Goal: Task Accomplishment & Management: Complete application form

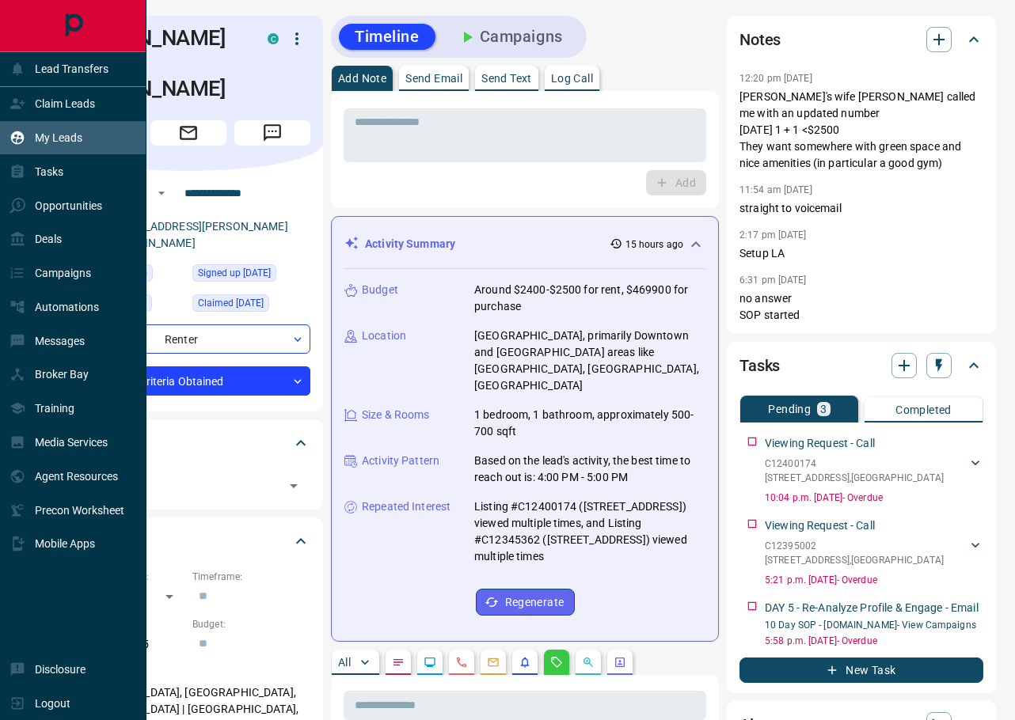
click at [51, 125] on div "My Leads" at bounding box center [46, 138] width 73 height 26
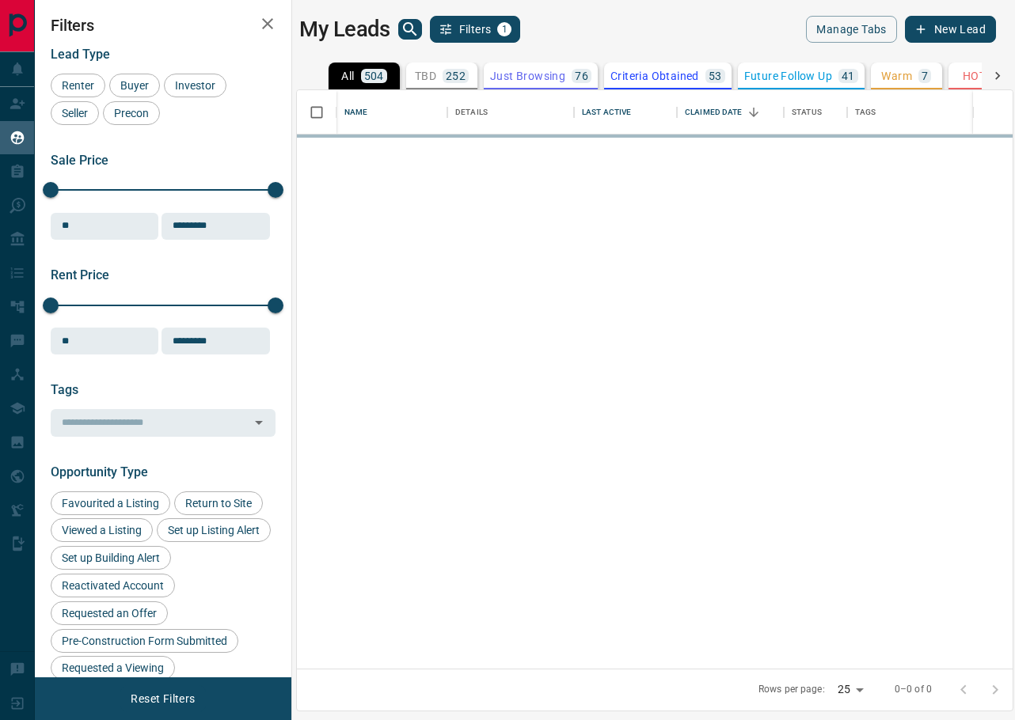
scroll to position [579, 716]
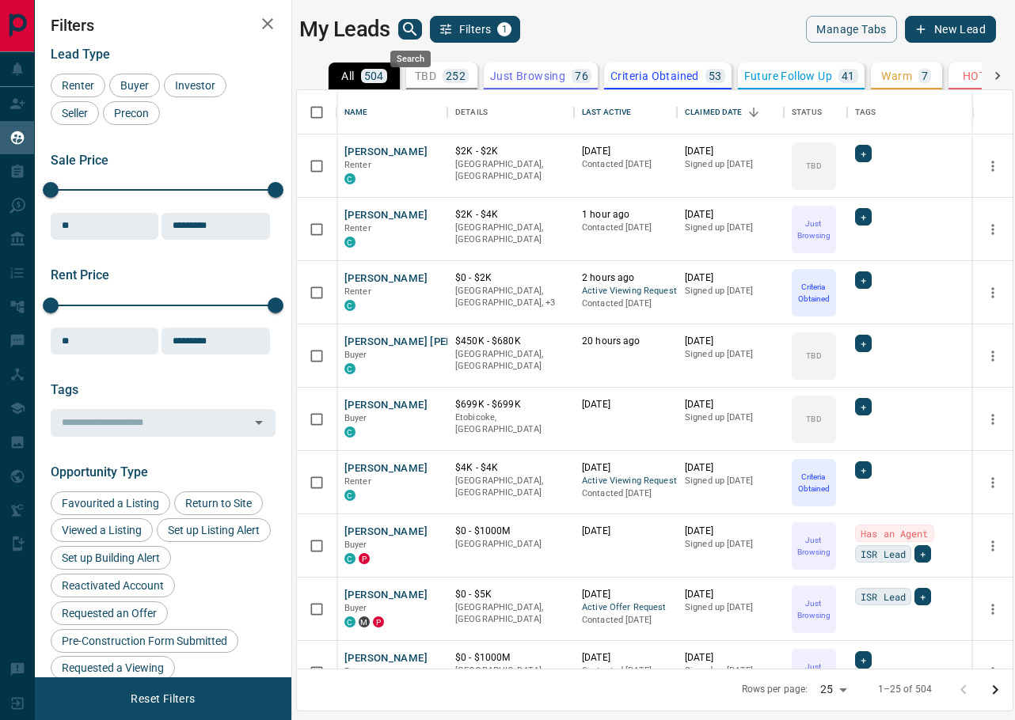
click at [405, 25] on icon "search button" at bounding box center [409, 28] width 13 height 13
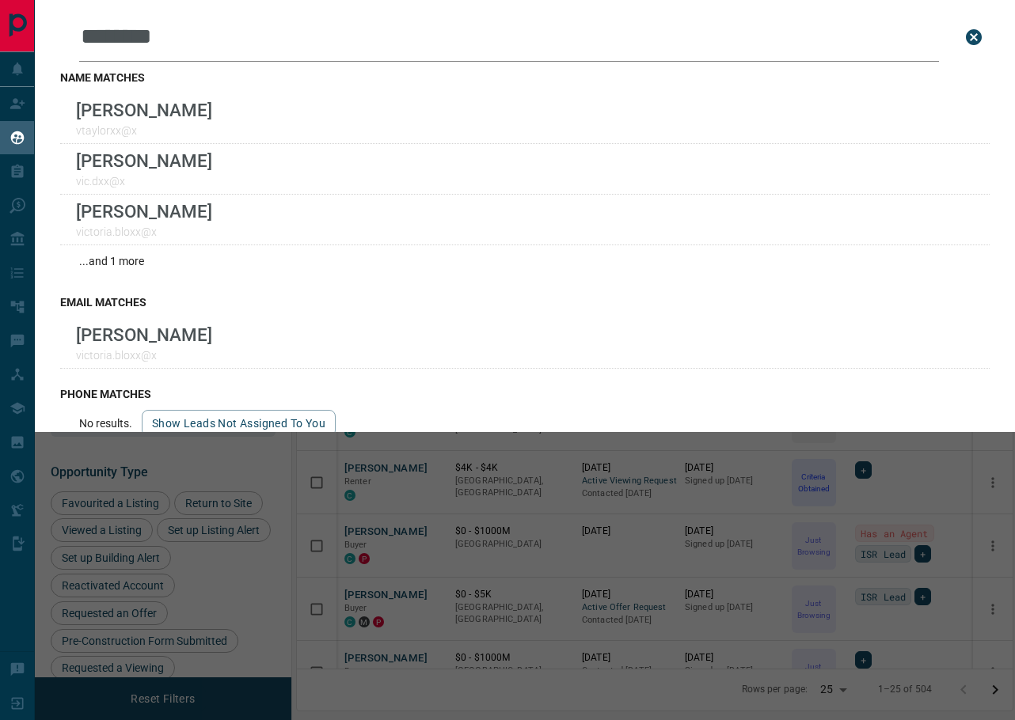
type input "********"
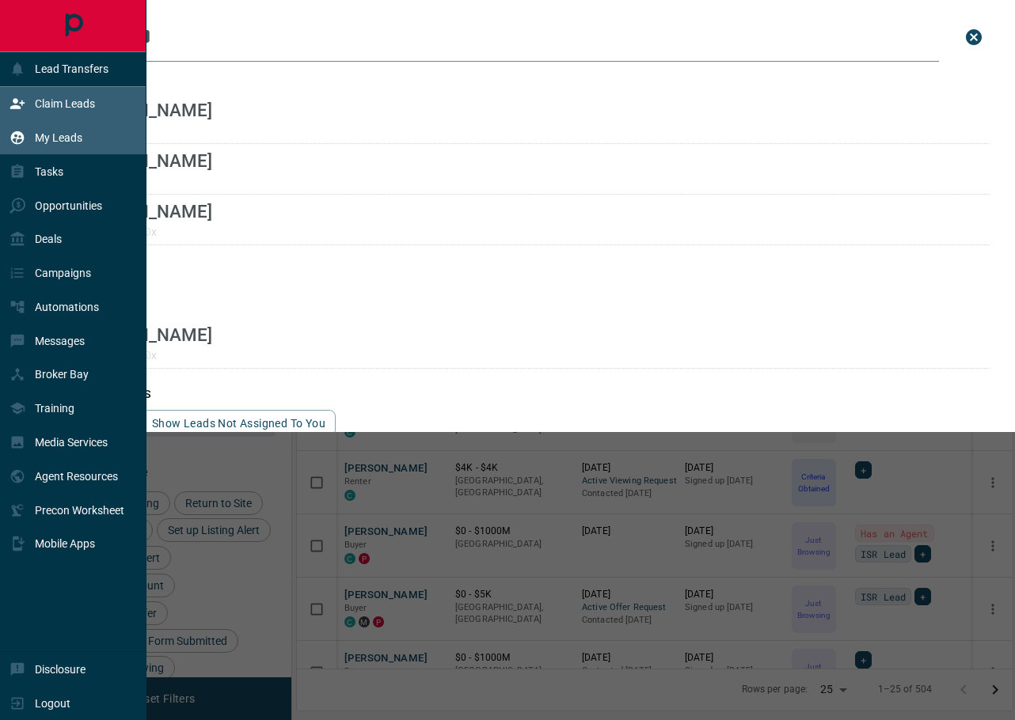
click at [25, 107] on div "Claim Leads" at bounding box center [53, 104] width 86 height 26
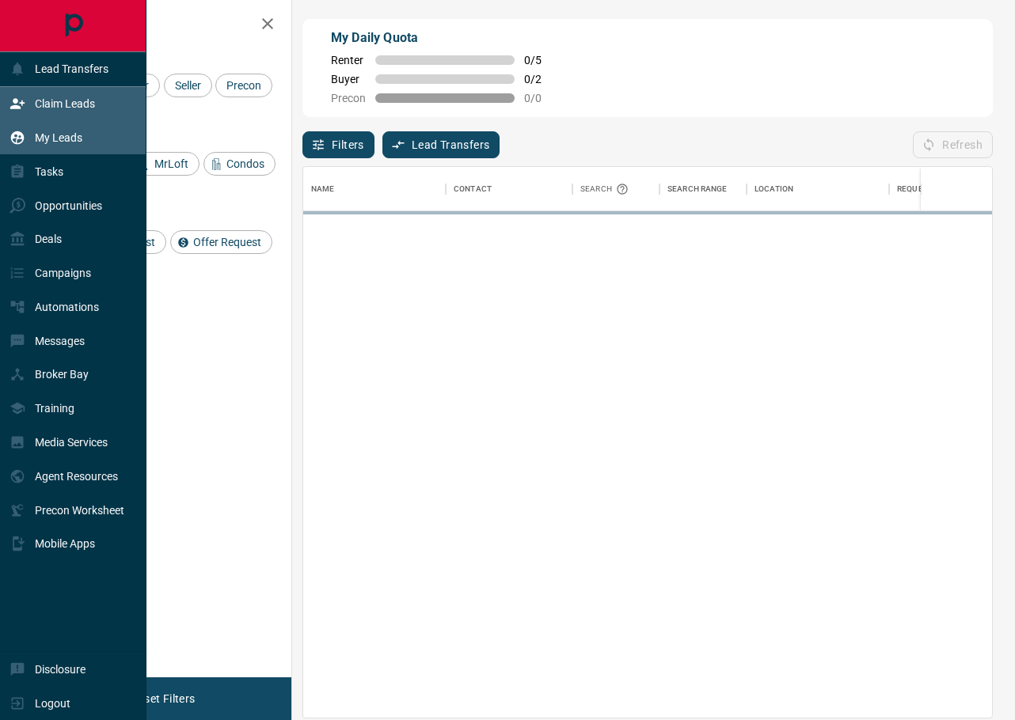
scroll to position [551, 689]
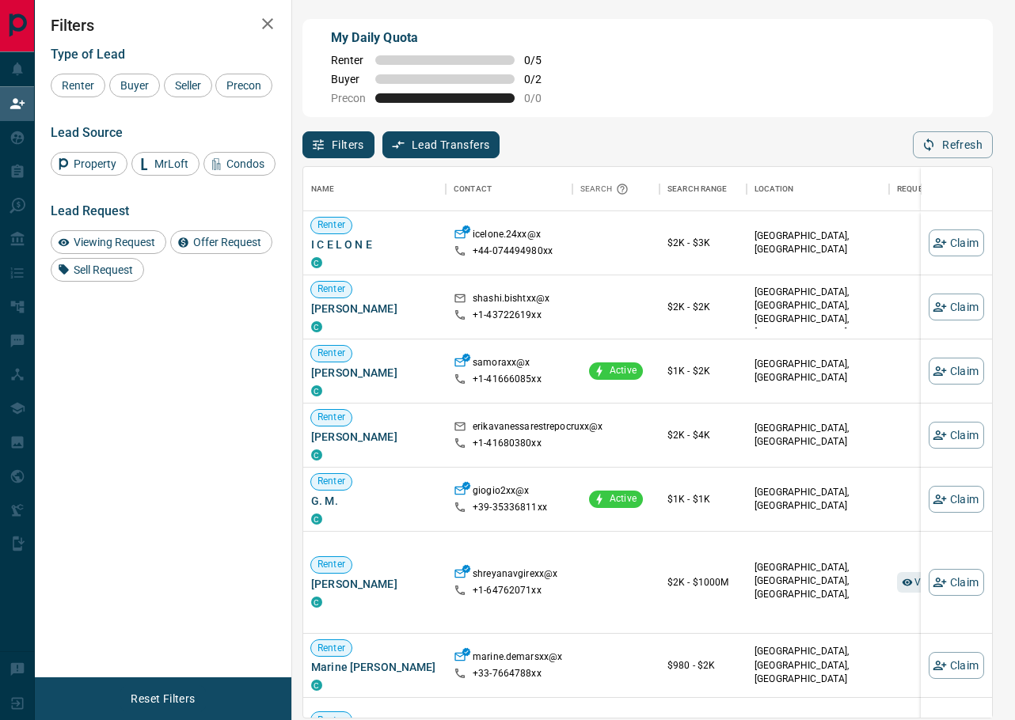
click at [295, 208] on div "My Daily Quota Renter 0 / 5 Buyer 0 / 2 Precon 0 / 0 Filters Lead Transfers 0 R…" at bounding box center [525, 304] width 980 height 608
click at [128, 84] on span "Buyer" at bounding box center [135, 85] width 40 height 13
click at [190, 81] on span "Seller" at bounding box center [187, 85] width 37 height 13
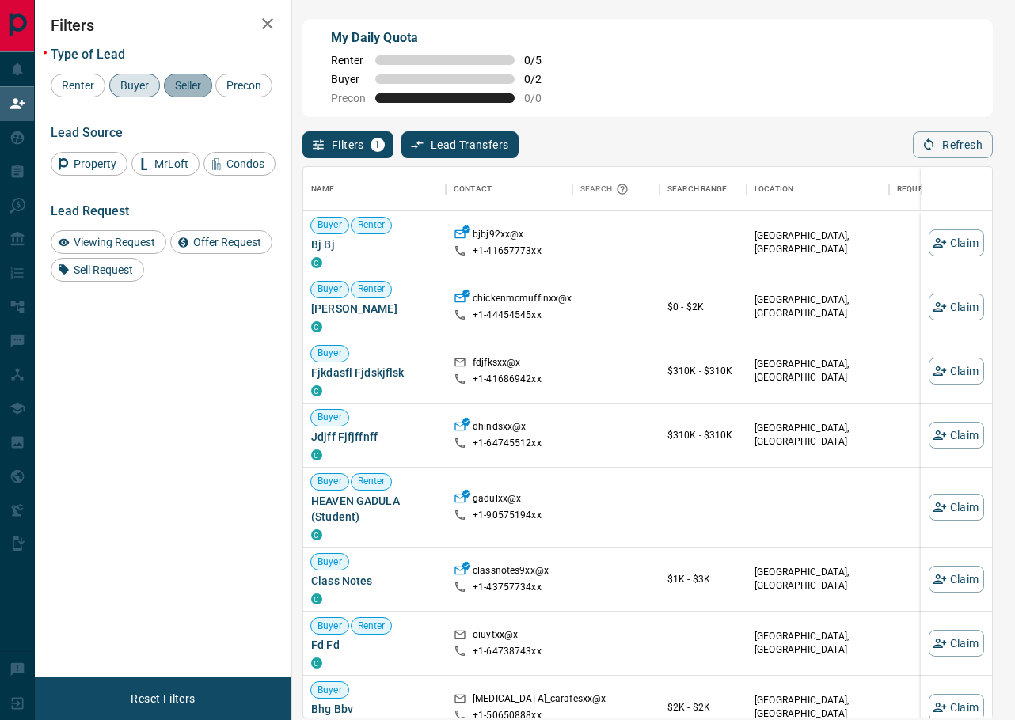
click at [190, 81] on span "Seller" at bounding box center [187, 85] width 37 height 13
click at [146, 93] on div "Buyer" at bounding box center [134, 86] width 51 height 24
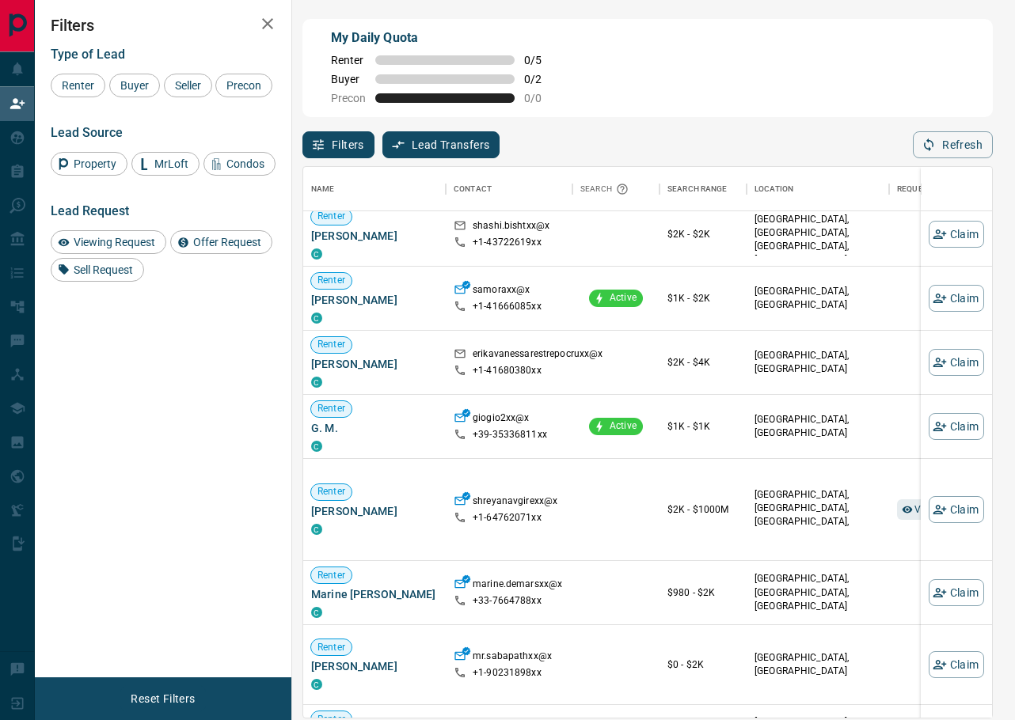
scroll to position [74, 1]
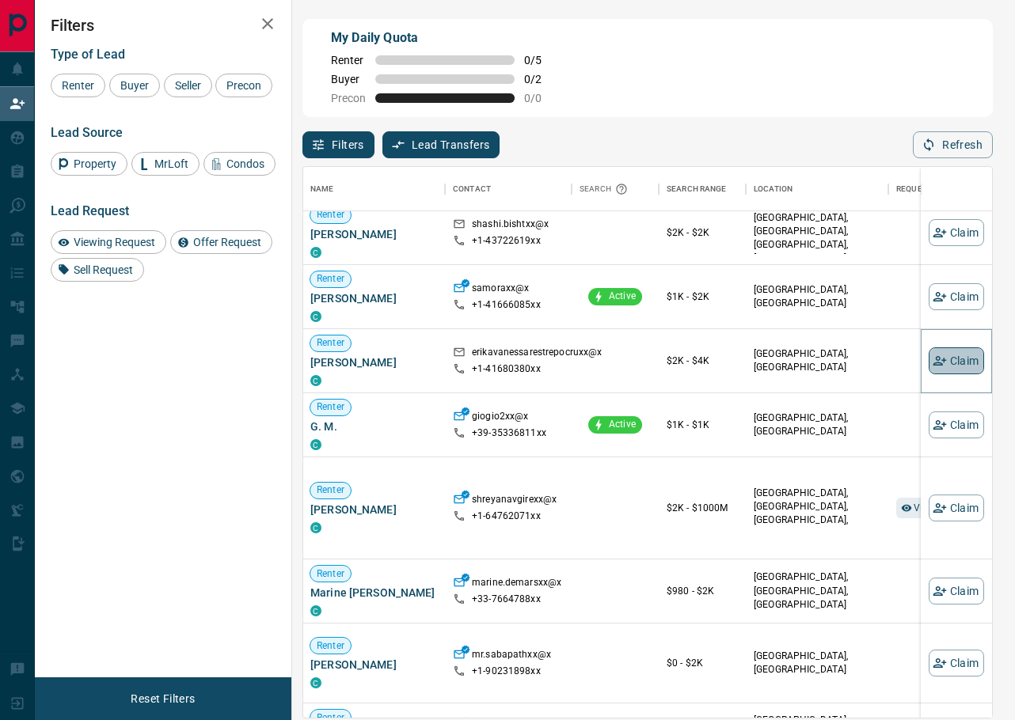
click at [952, 357] on button "Claim" at bounding box center [956, 361] width 55 height 27
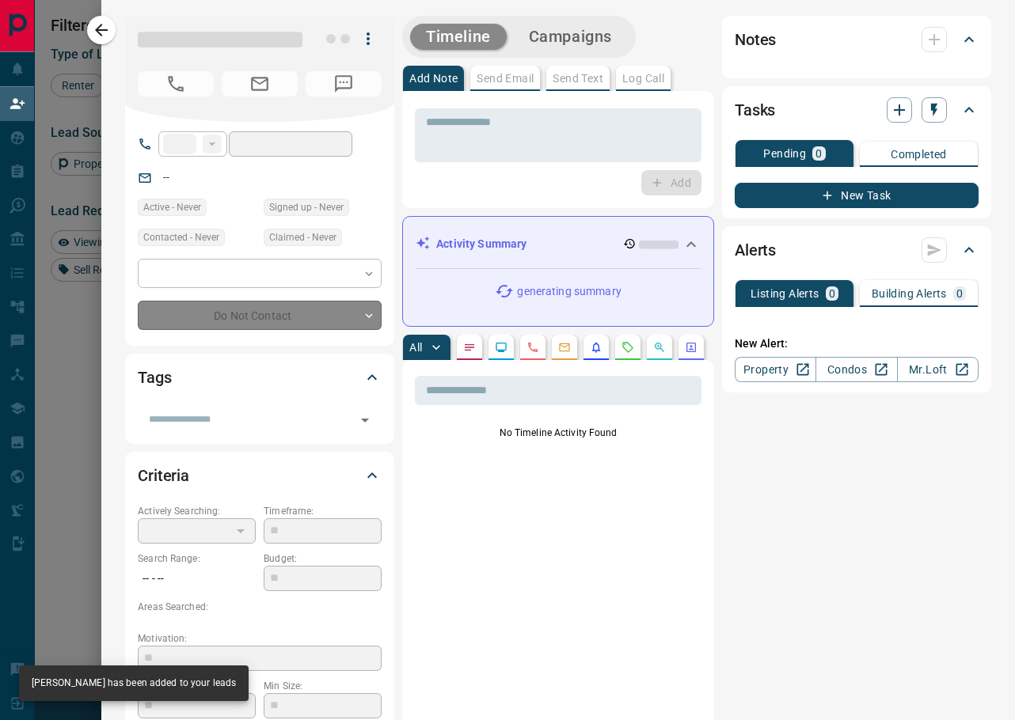
type input "**"
type input "**********"
type input "**"
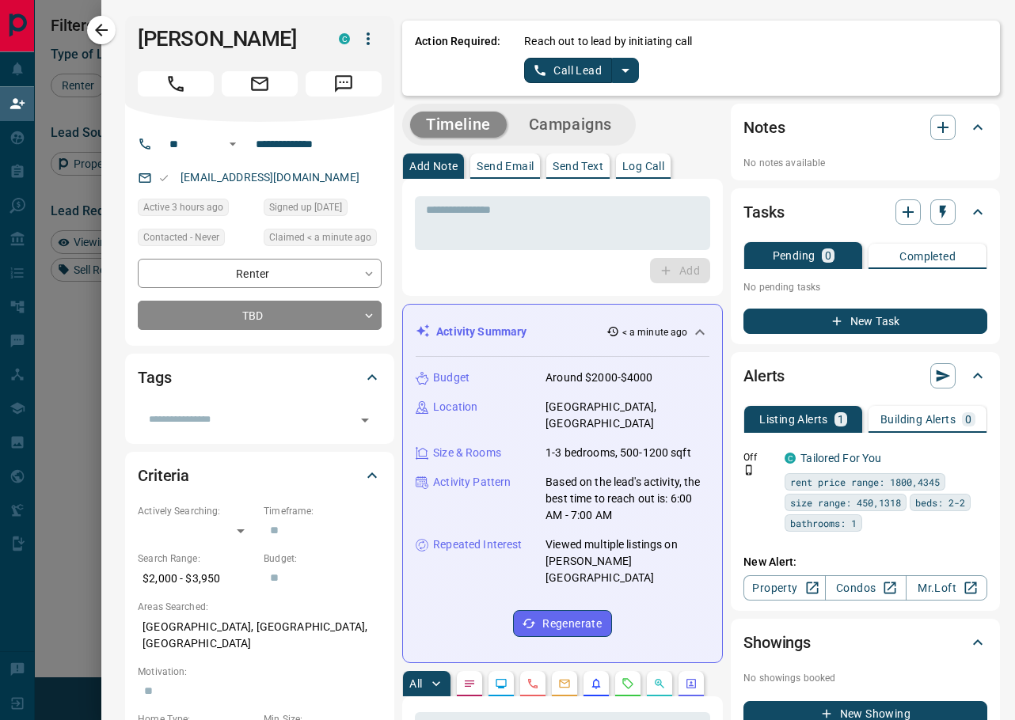
scroll to position [0, 0]
click at [625, 74] on icon "split button" at bounding box center [625, 70] width 19 height 19
click at [598, 133] on li "Log Manual Call" at bounding box center [581, 125] width 97 height 24
click at [575, 72] on button "Log Manual Call" at bounding box center [576, 70] width 105 height 25
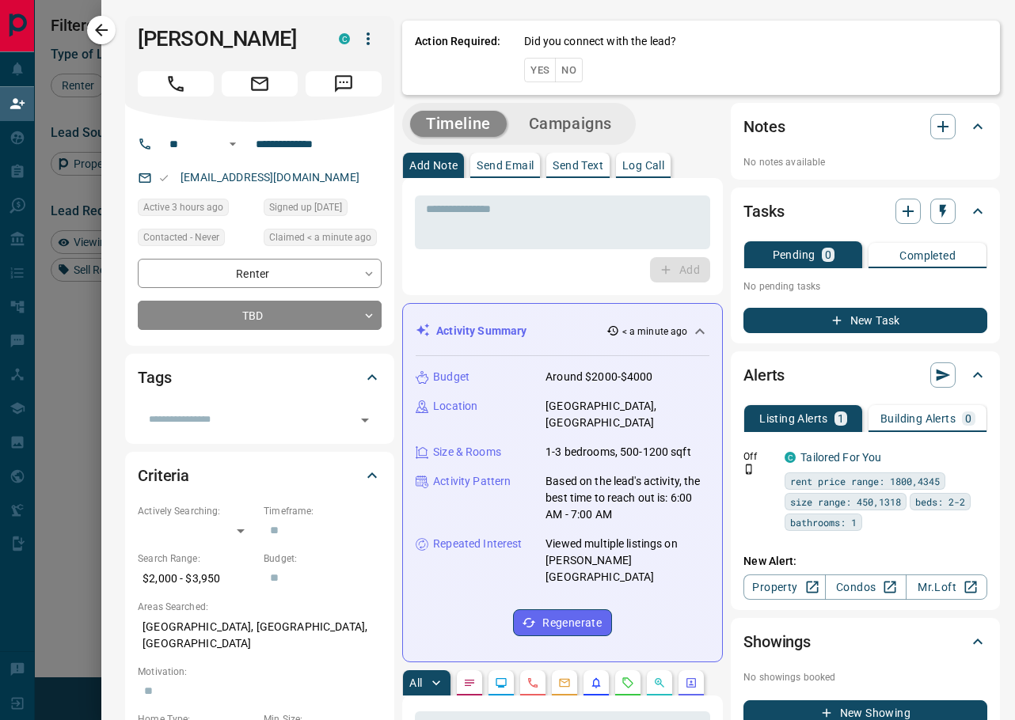
click at [575, 83] on div "Action Required: Did you connect with the lead? Yes No" at bounding box center [701, 58] width 598 height 74
click at [573, 78] on button "No" at bounding box center [569, 70] width 28 height 25
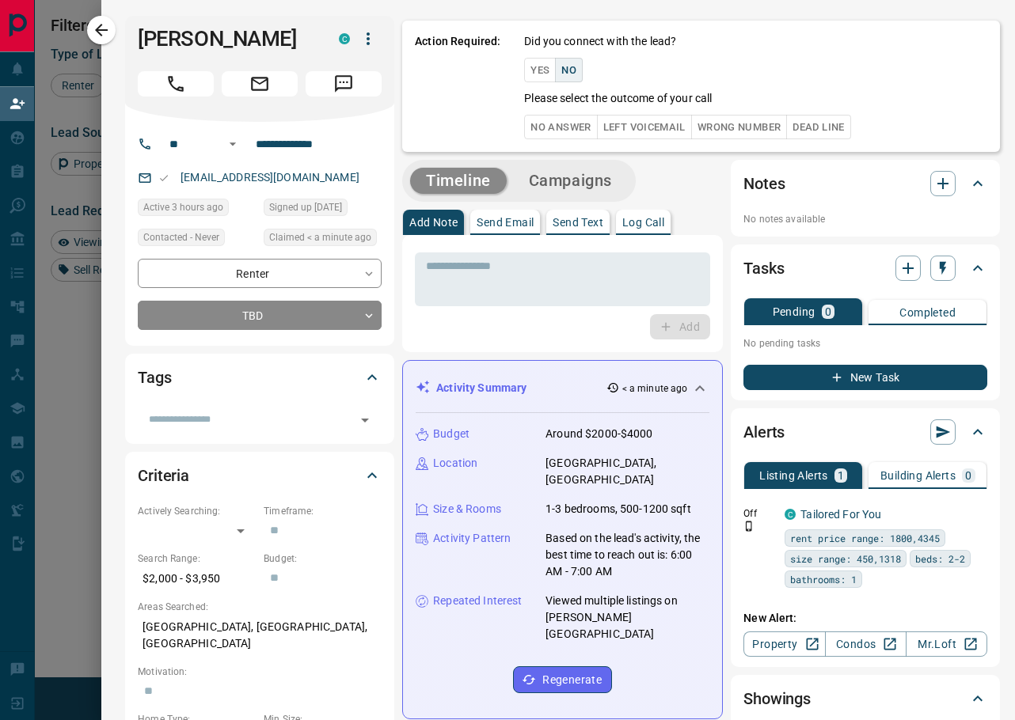
click at [571, 130] on button "No Answer" at bounding box center [560, 127] width 73 height 25
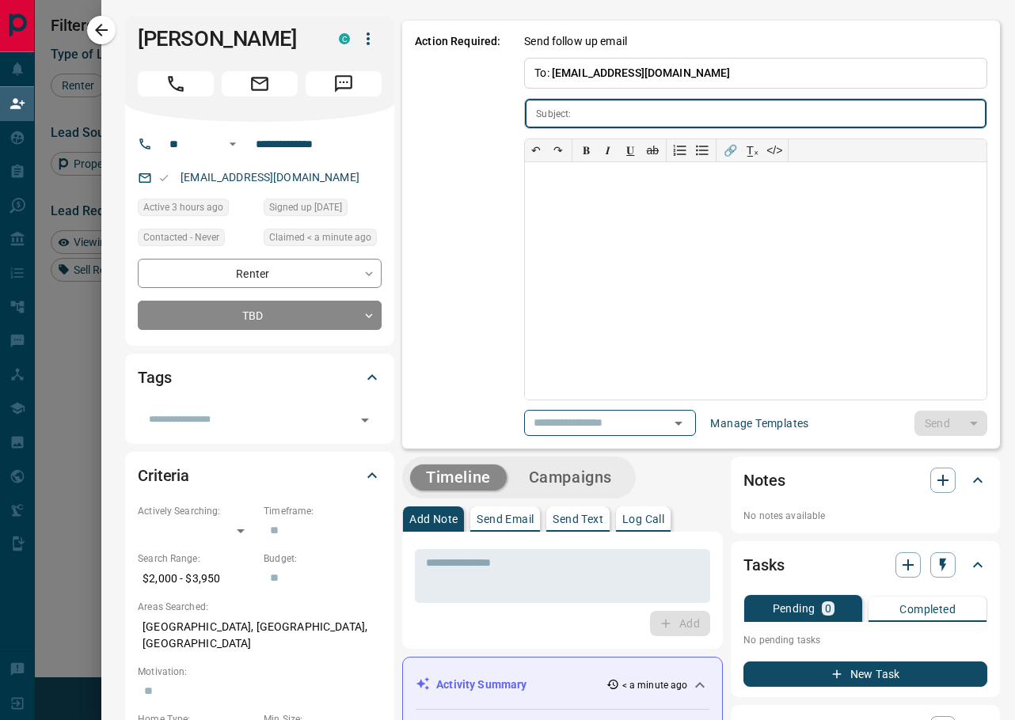
type input "**********"
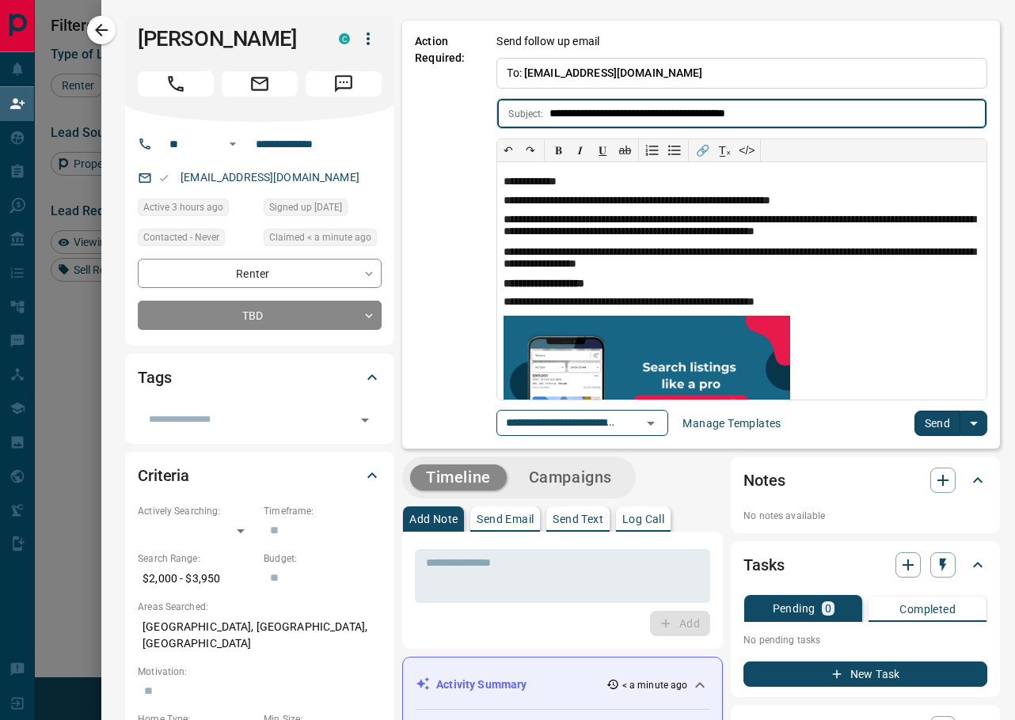
click at [940, 423] on button "Send" at bounding box center [937, 423] width 47 height 25
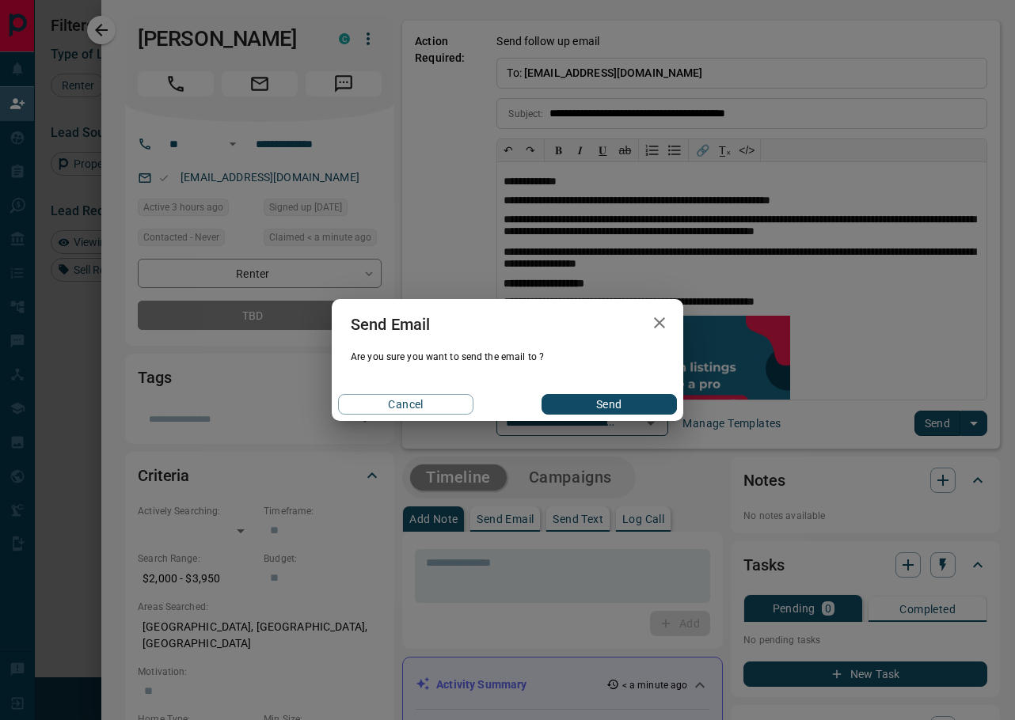
click at [592, 394] on button "Send" at bounding box center [609, 404] width 135 height 21
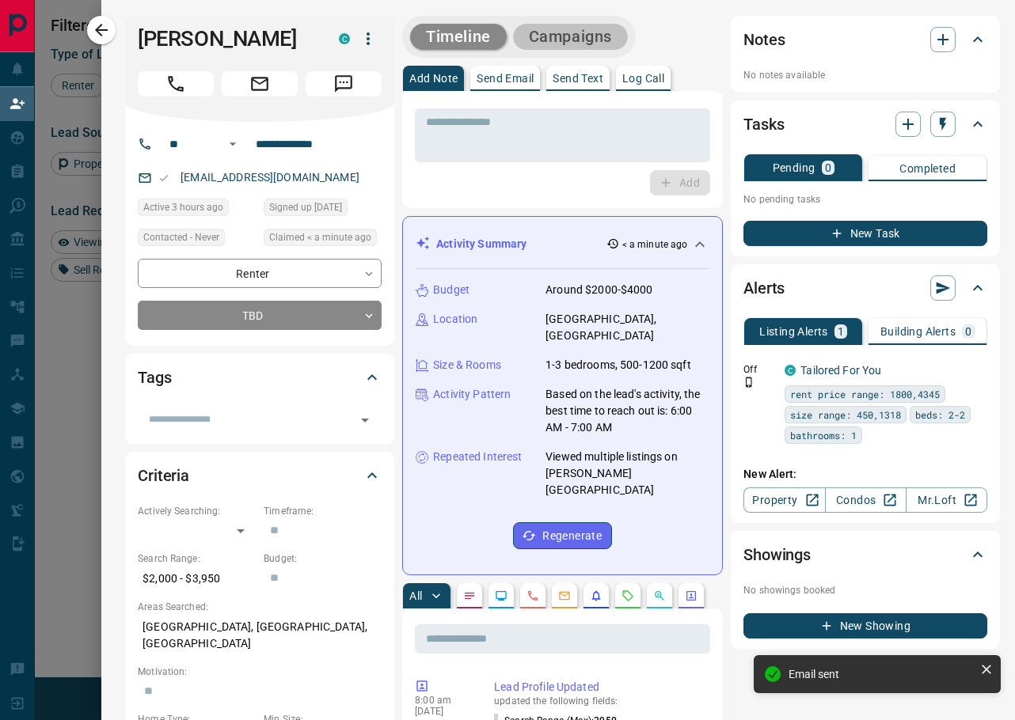
click at [625, 38] on button "Campaigns" at bounding box center [570, 37] width 115 height 26
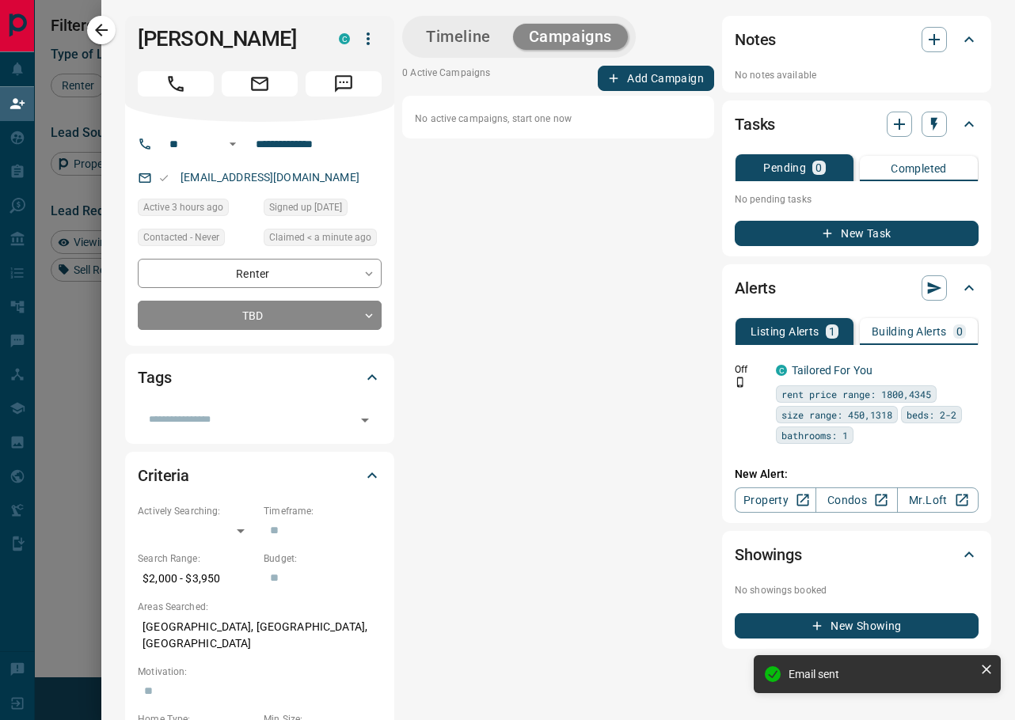
click at [672, 74] on button "Add Campaign" at bounding box center [656, 78] width 116 height 25
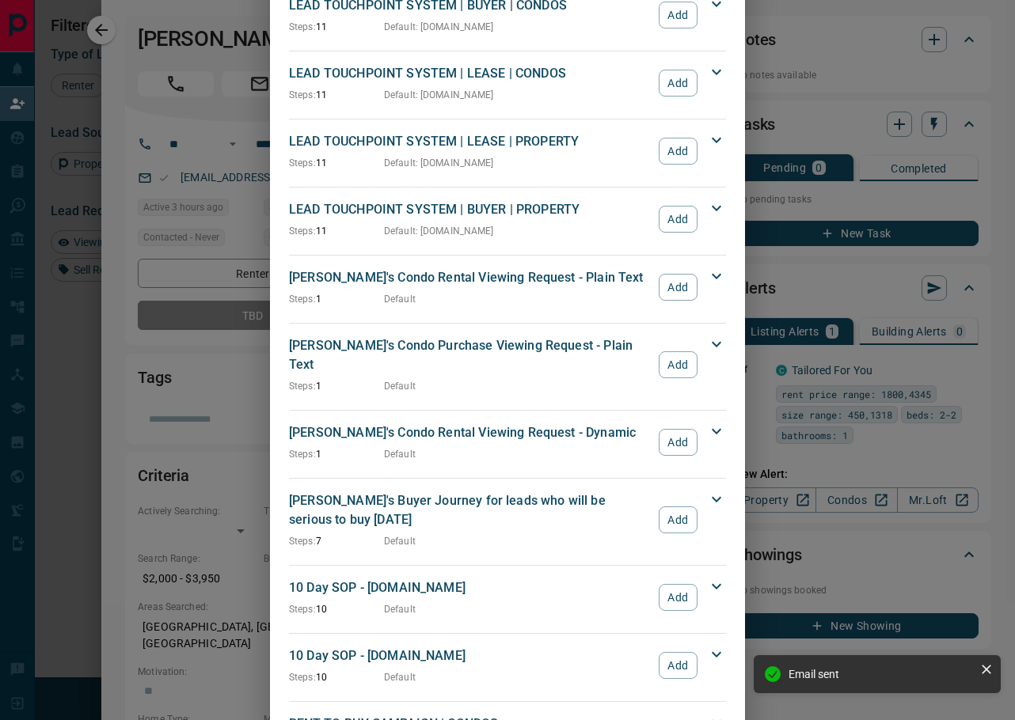
scroll to position [561, 0]
click at [684, 583] on button "Add" at bounding box center [678, 596] width 39 height 27
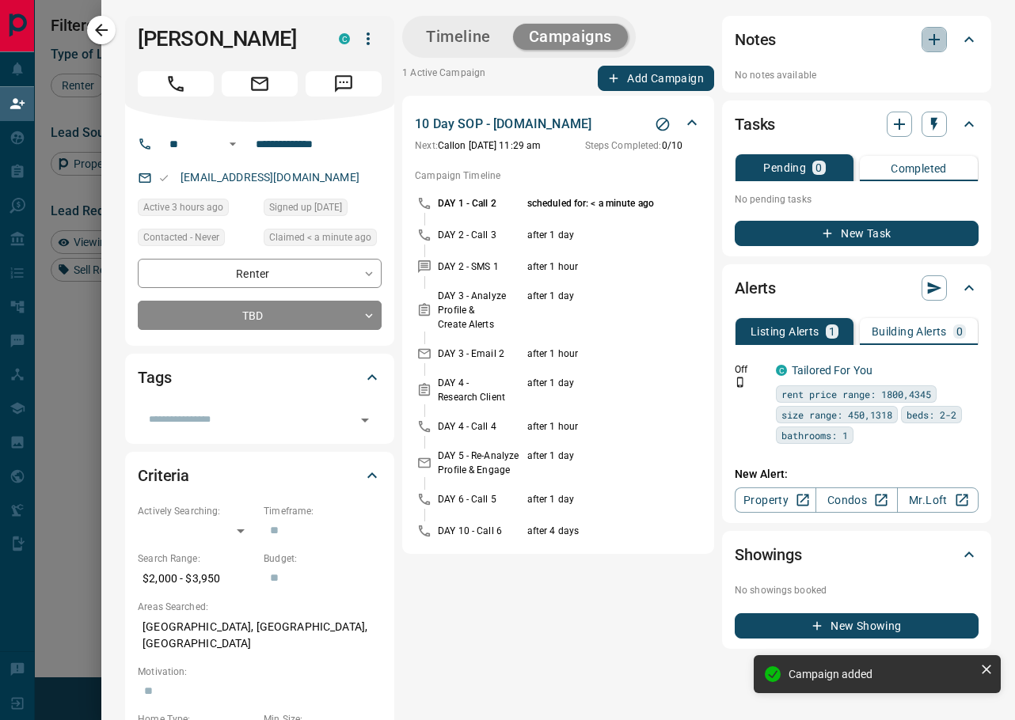
click at [936, 43] on icon "button" at bounding box center [934, 39] width 19 height 19
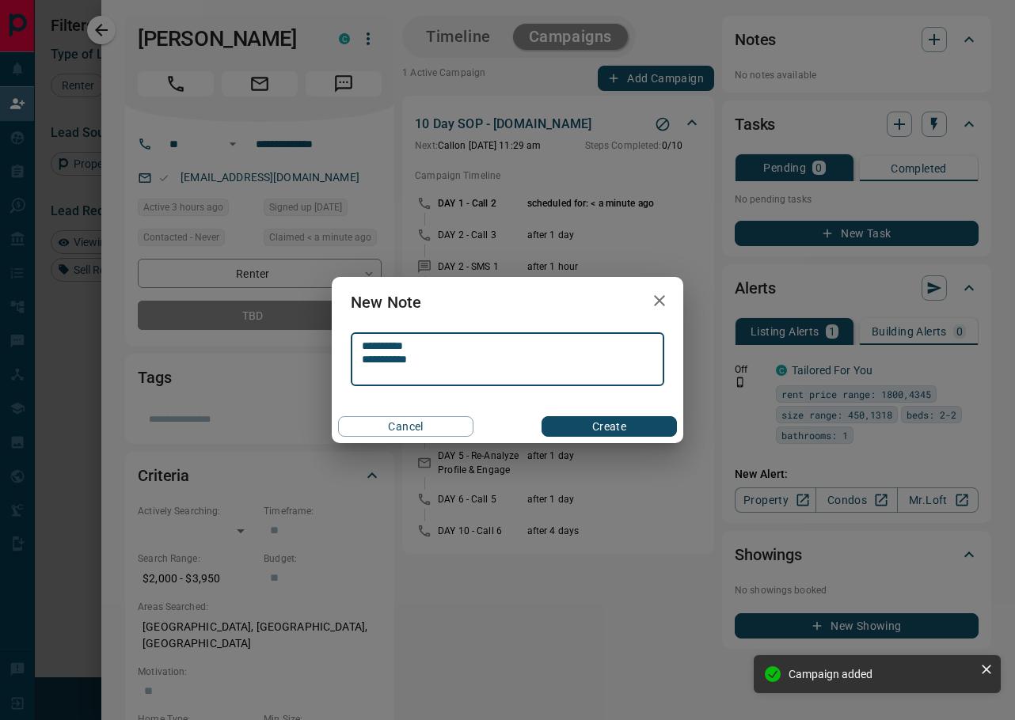
type textarea "**********"
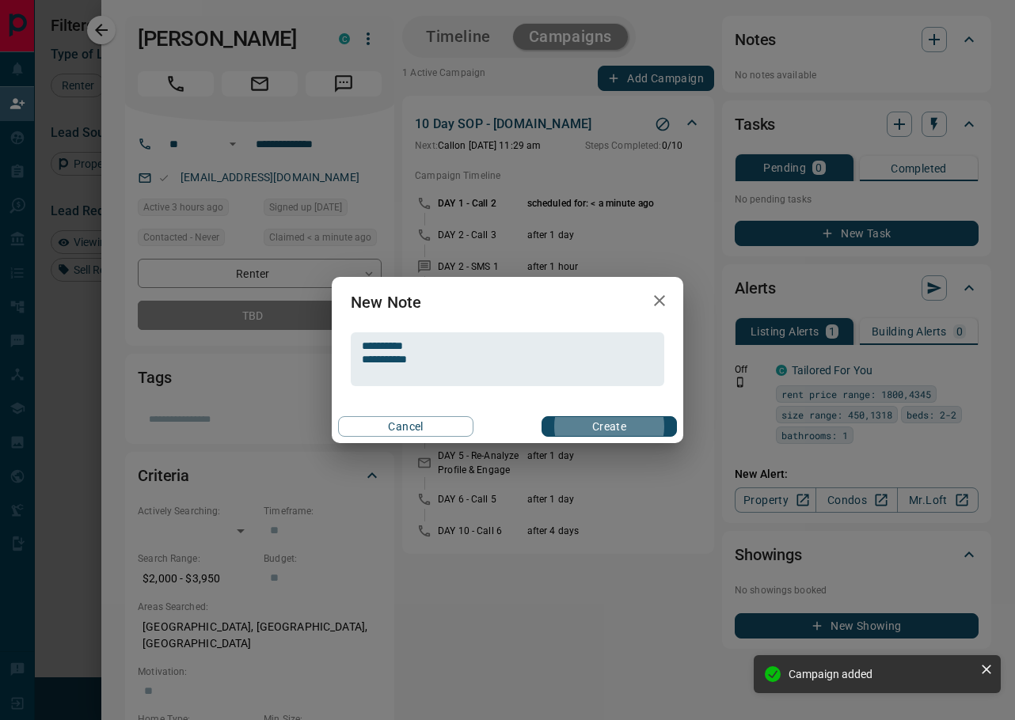
click at [609, 427] on button "Create" at bounding box center [609, 426] width 135 height 21
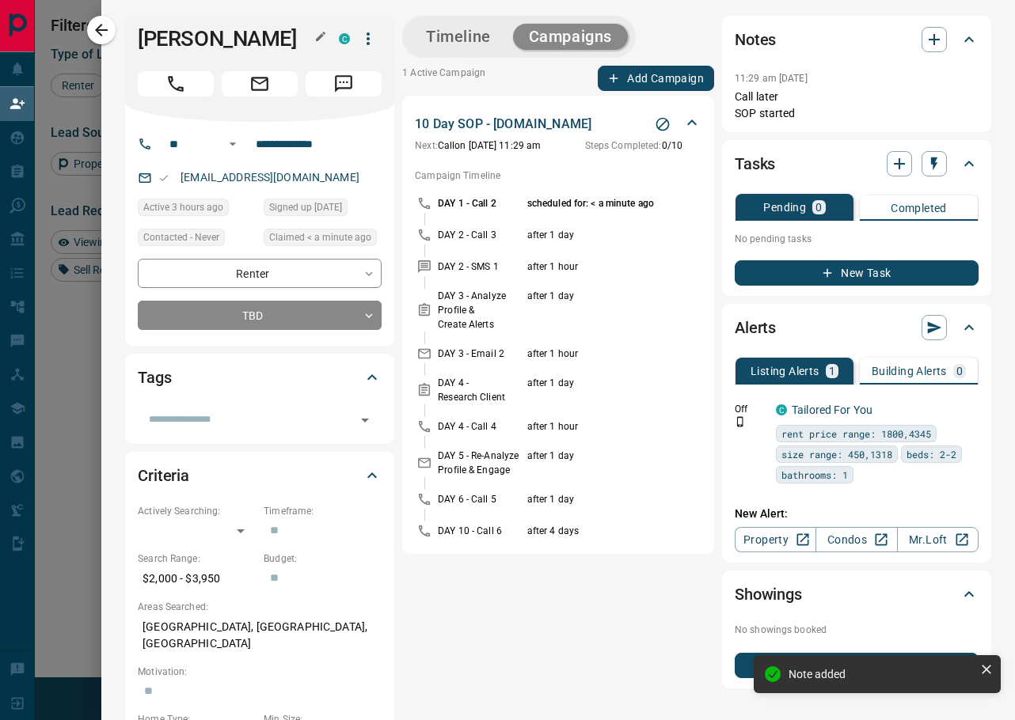
scroll to position [0, 0]
click at [112, 25] on button "button" at bounding box center [101, 30] width 29 height 29
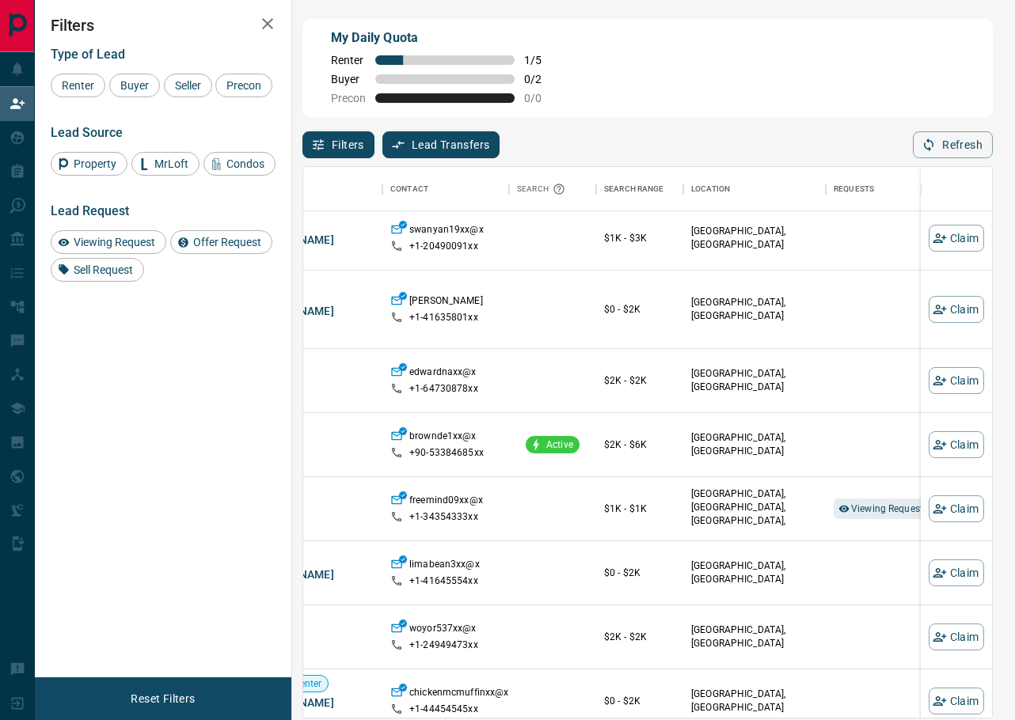
scroll to position [1213, 63]
click at [878, 507] on span "Viewing Request ( 1 )" at bounding box center [895, 509] width 87 height 11
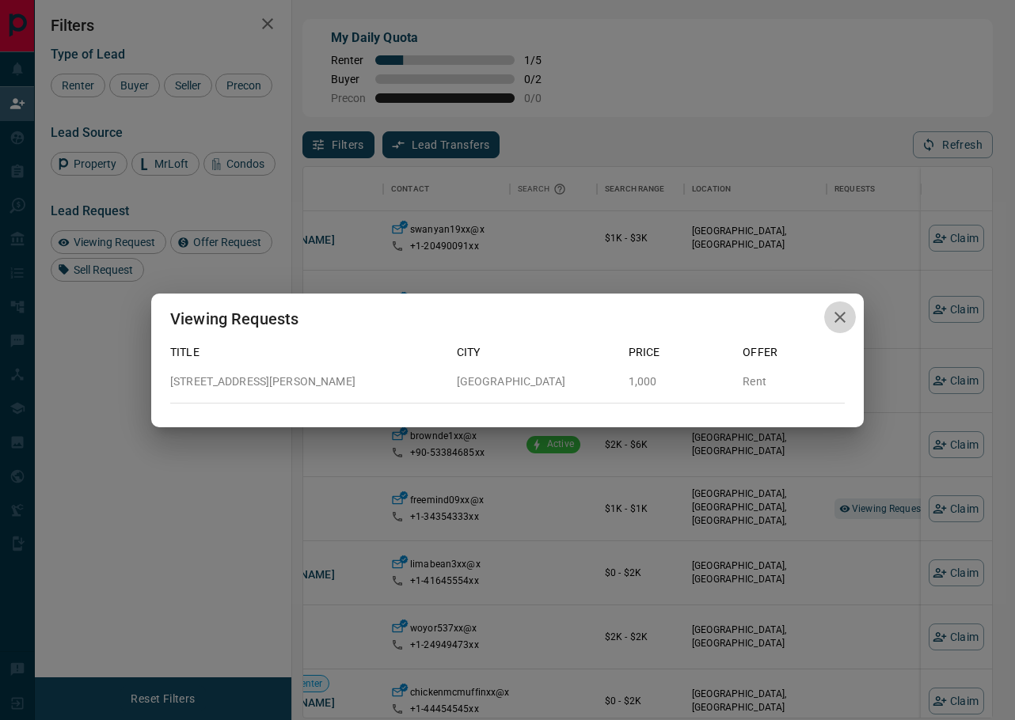
click at [836, 319] on icon "button" at bounding box center [839, 317] width 19 height 19
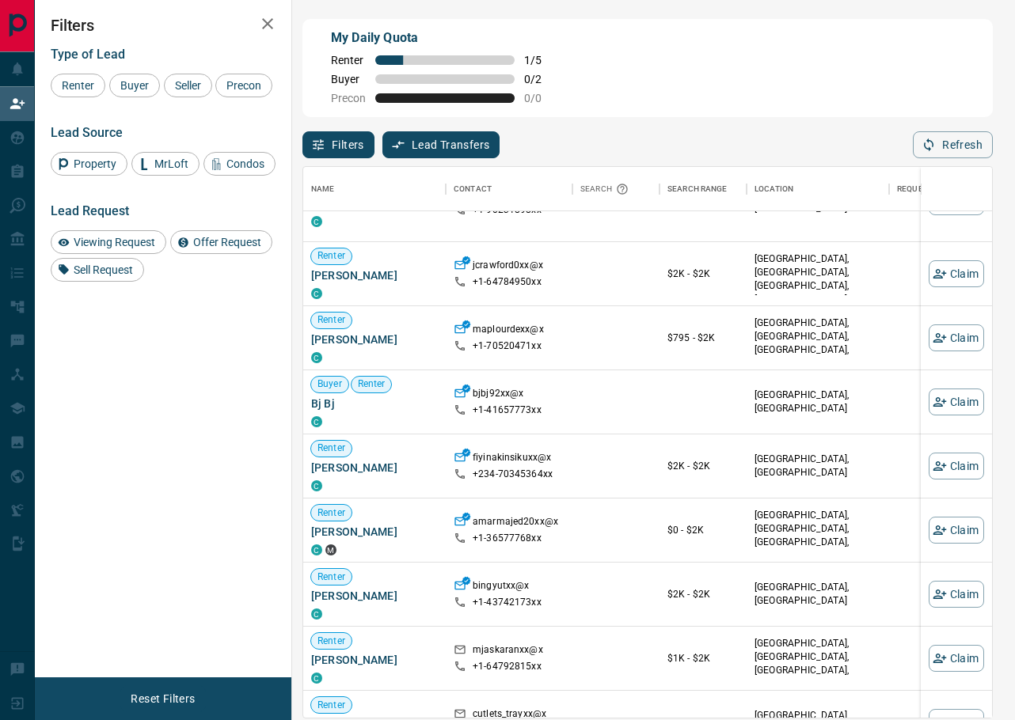
scroll to position [474, 0]
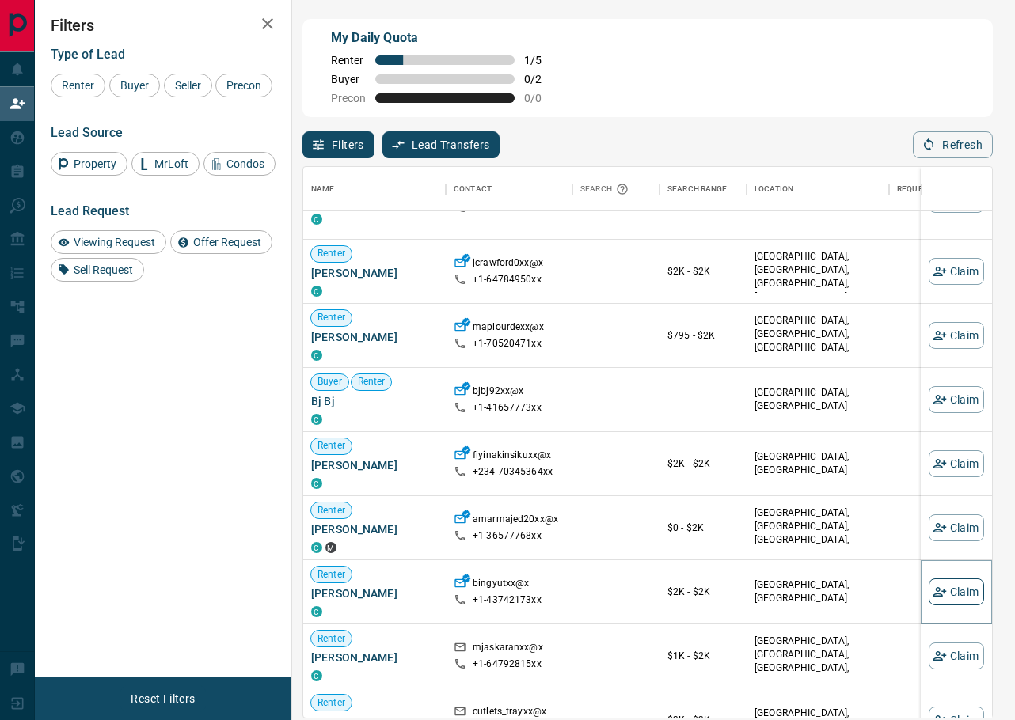
click at [952, 593] on button "Claim" at bounding box center [956, 592] width 55 height 27
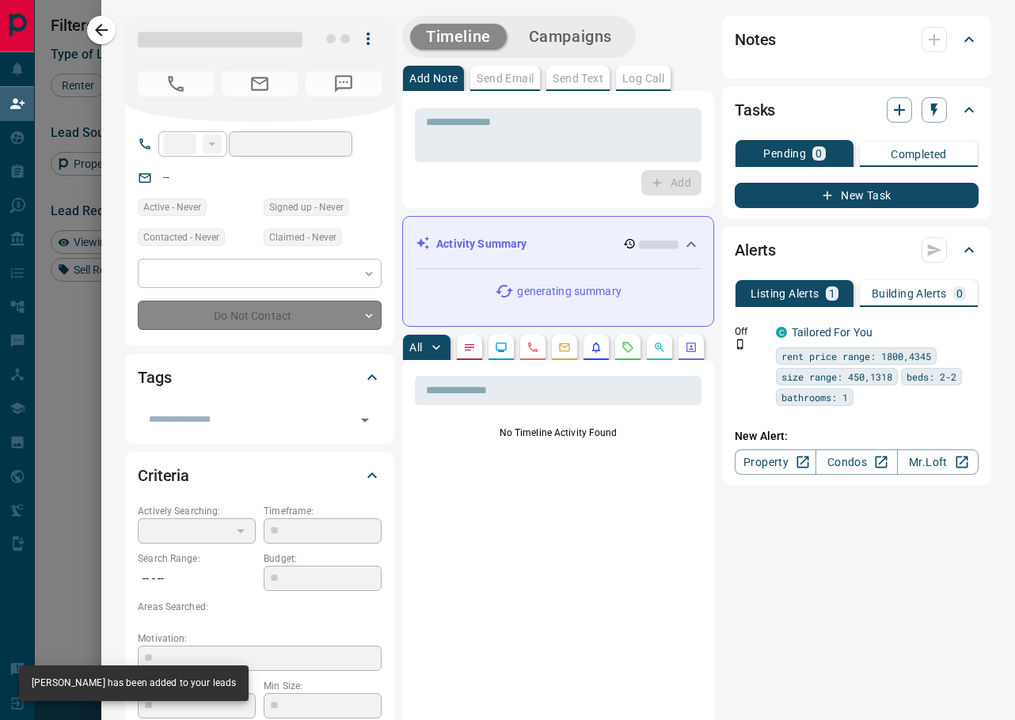
type input "**"
type input "**********"
type input "**"
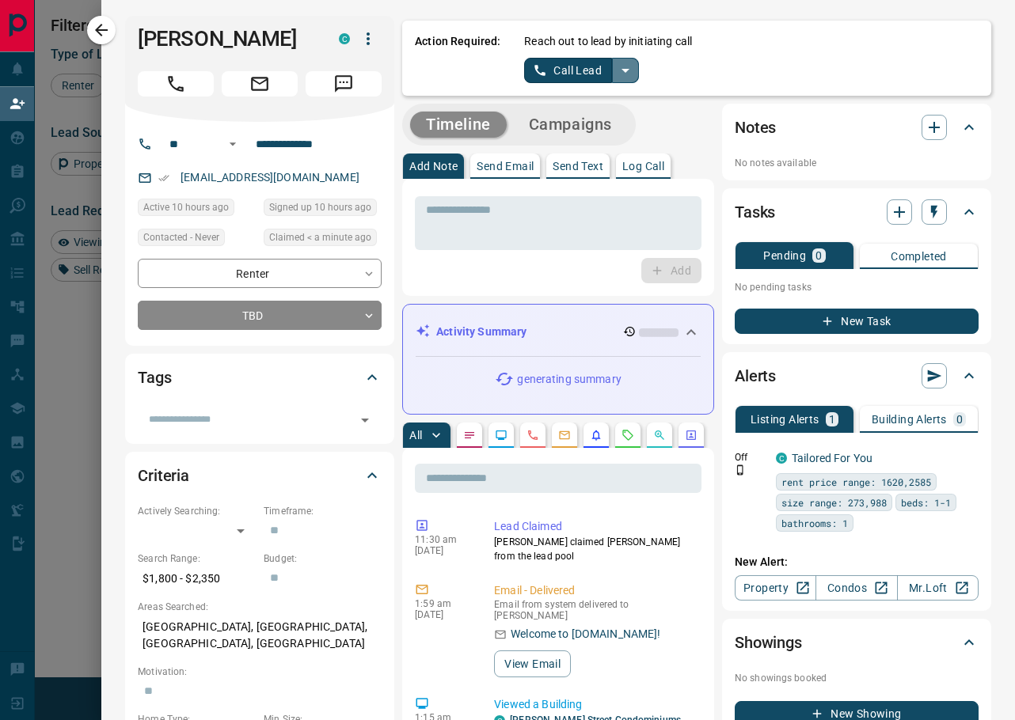
scroll to position [0, 0]
click at [632, 67] on icon "split button" at bounding box center [625, 70] width 19 height 19
click at [583, 122] on li "Log Manual Call" at bounding box center [581, 125] width 97 height 24
click at [573, 67] on button "Log Manual Call" at bounding box center [576, 70] width 105 height 25
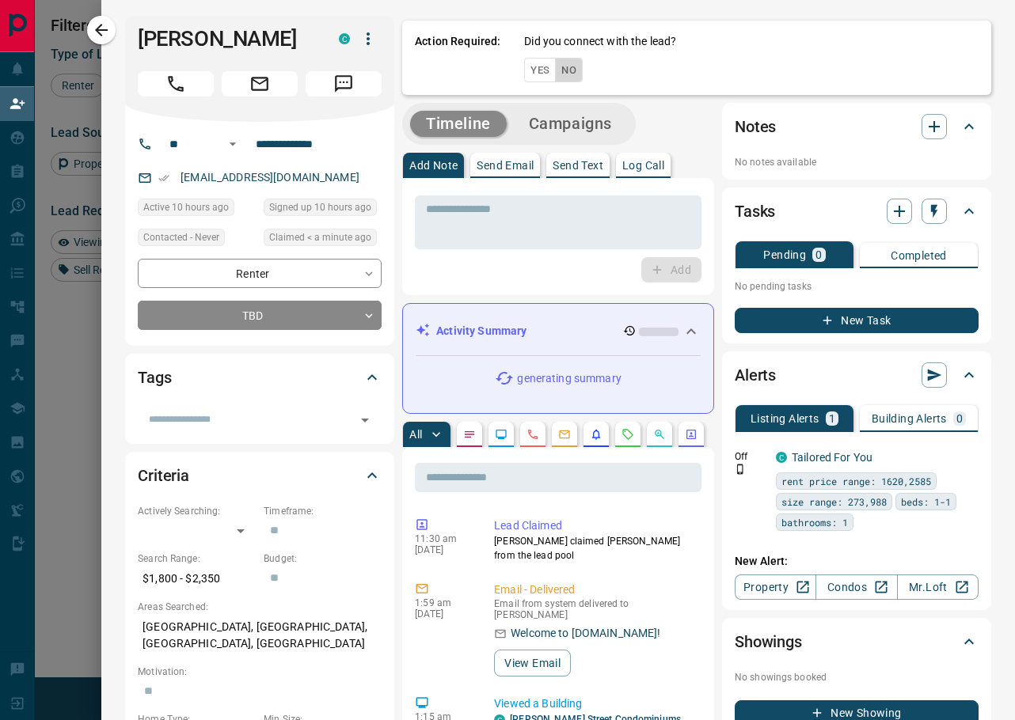
click at [573, 77] on button "No" at bounding box center [569, 70] width 28 height 25
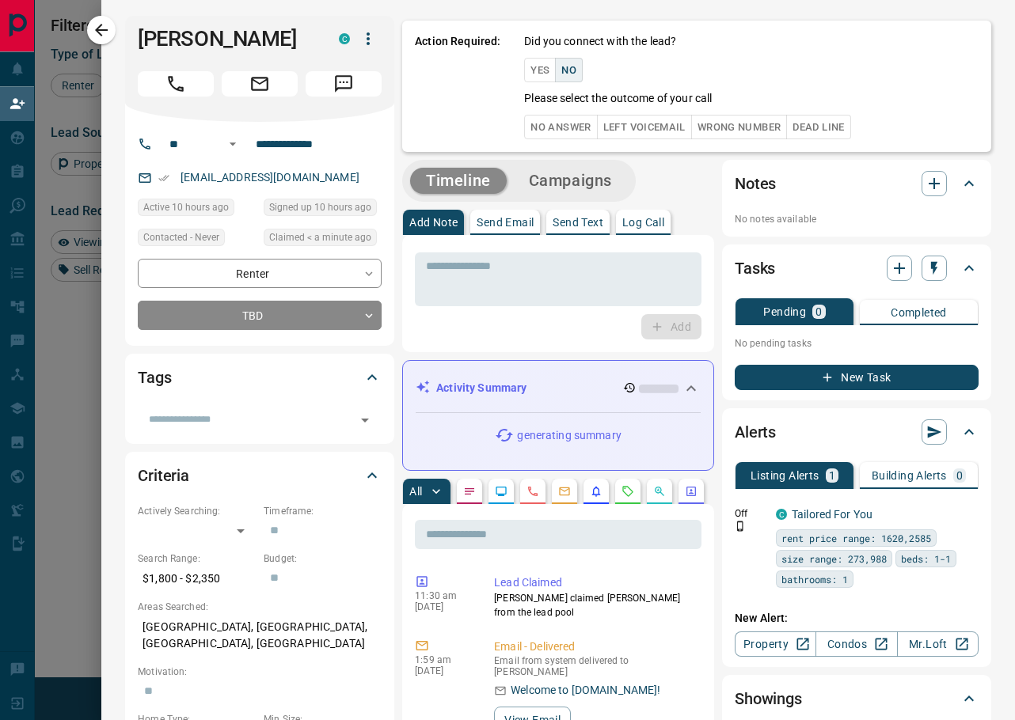
click at [553, 139] on button "No Answer" at bounding box center [560, 127] width 73 height 25
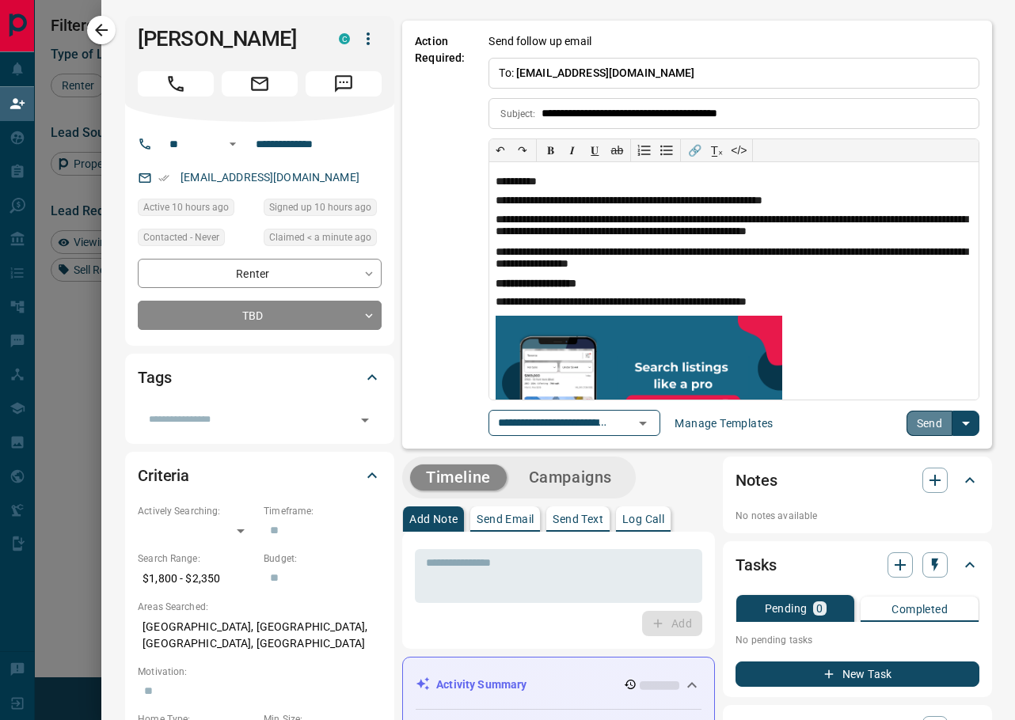
click at [933, 422] on button "Send" at bounding box center [929, 423] width 47 height 25
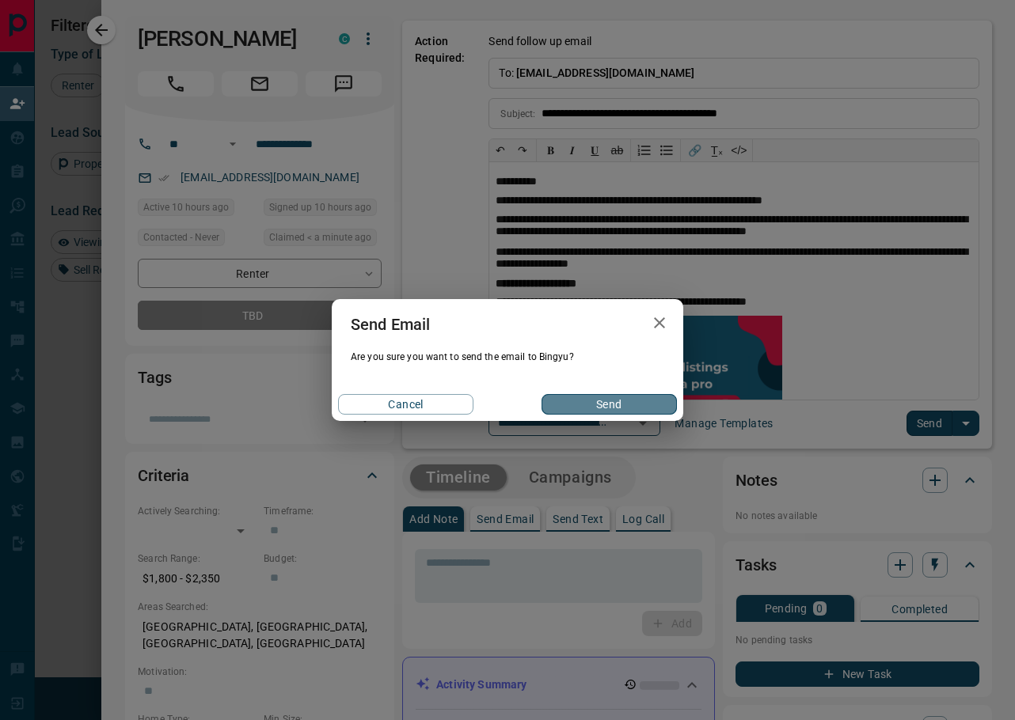
click at [577, 401] on button "Send" at bounding box center [609, 404] width 135 height 21
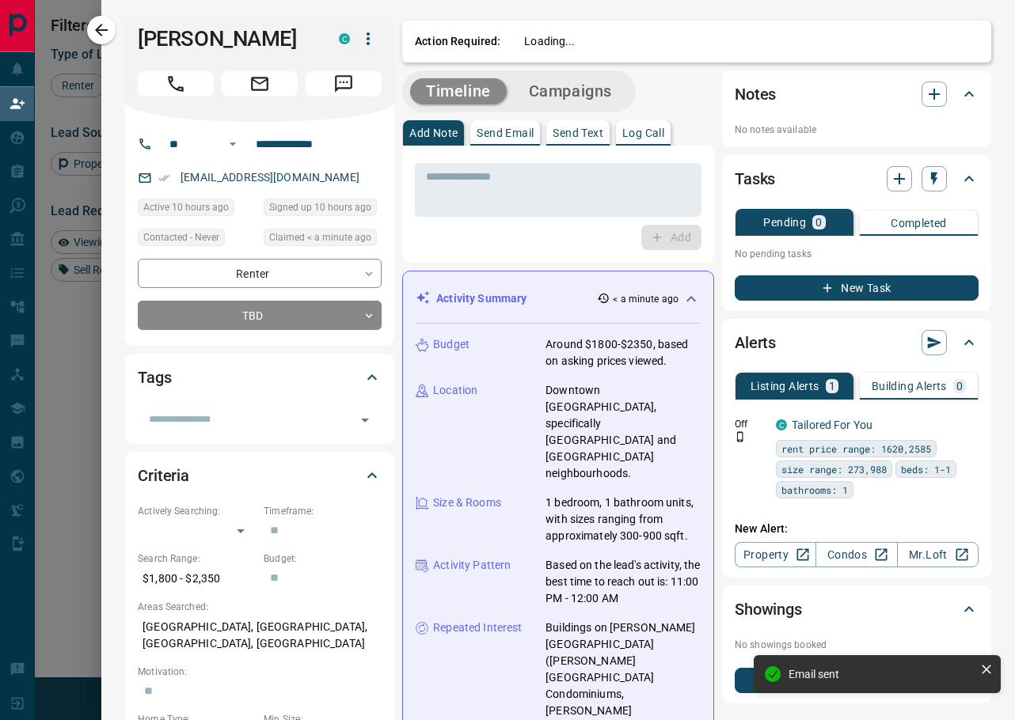
click at [931, 87] on div "Notes No notes available" at bounding box center [856, 108] width 269 height 77
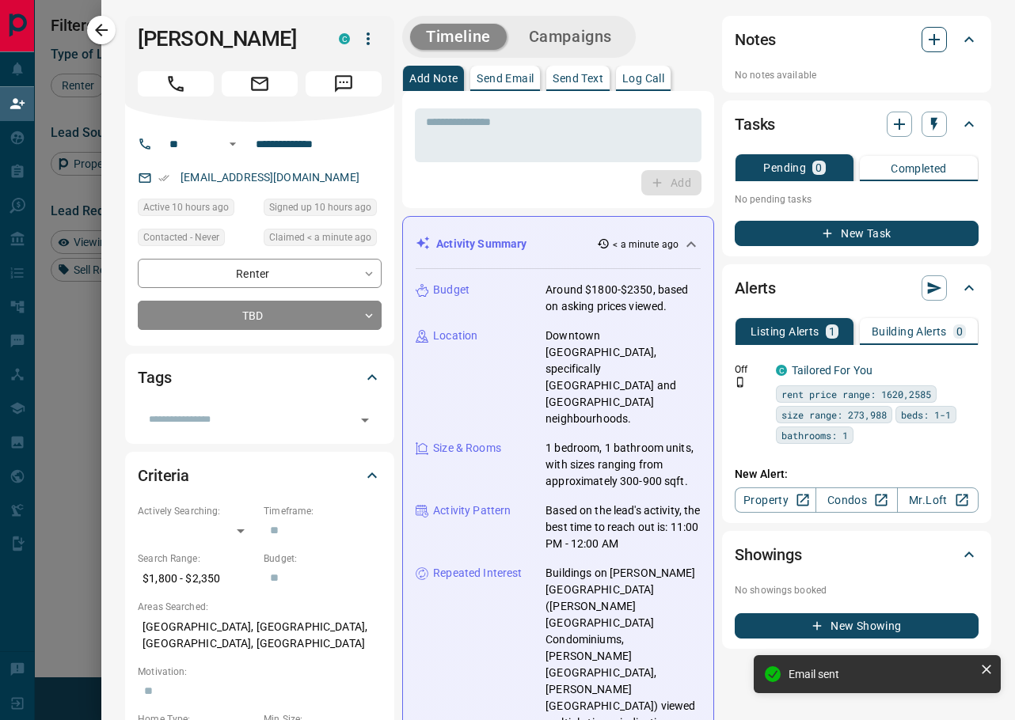
click at [939, 42] on icon "button" at bounding box center [934, 39] width 19 height 19
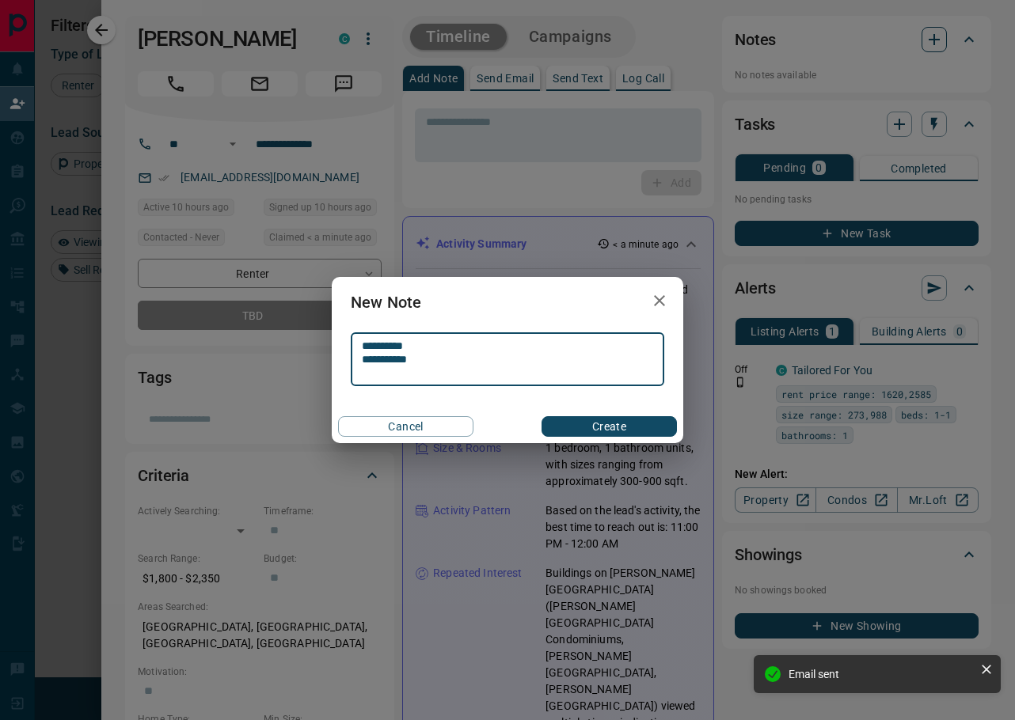
type textarea "**********"
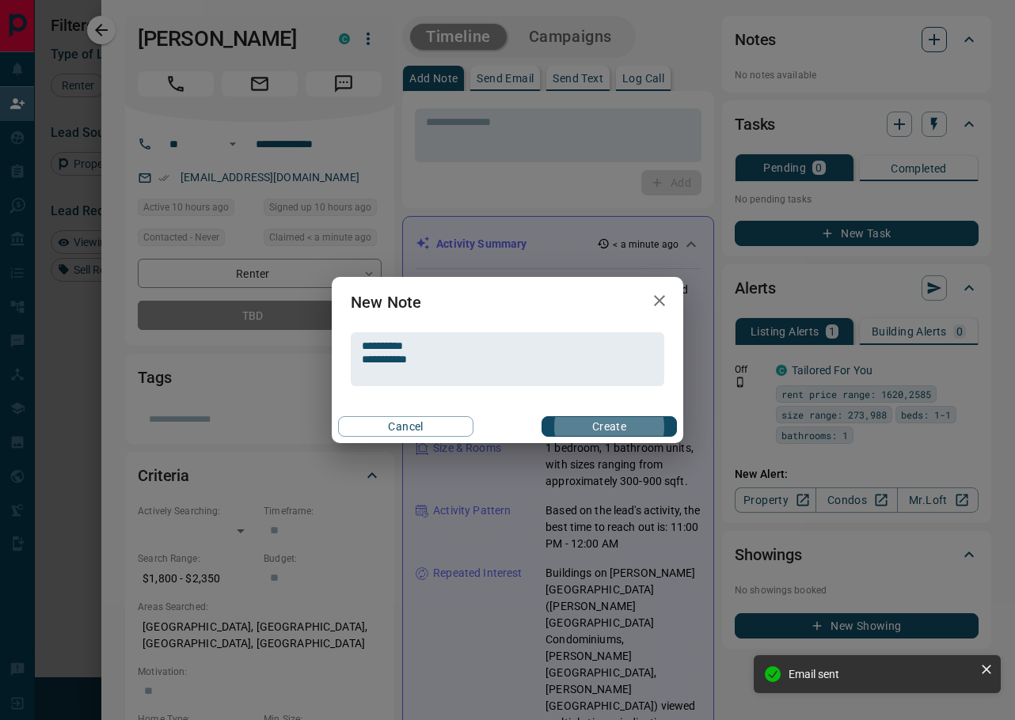
click at [609, 427] on button "Create" at bounding box center [609, 426] width 135 height 21
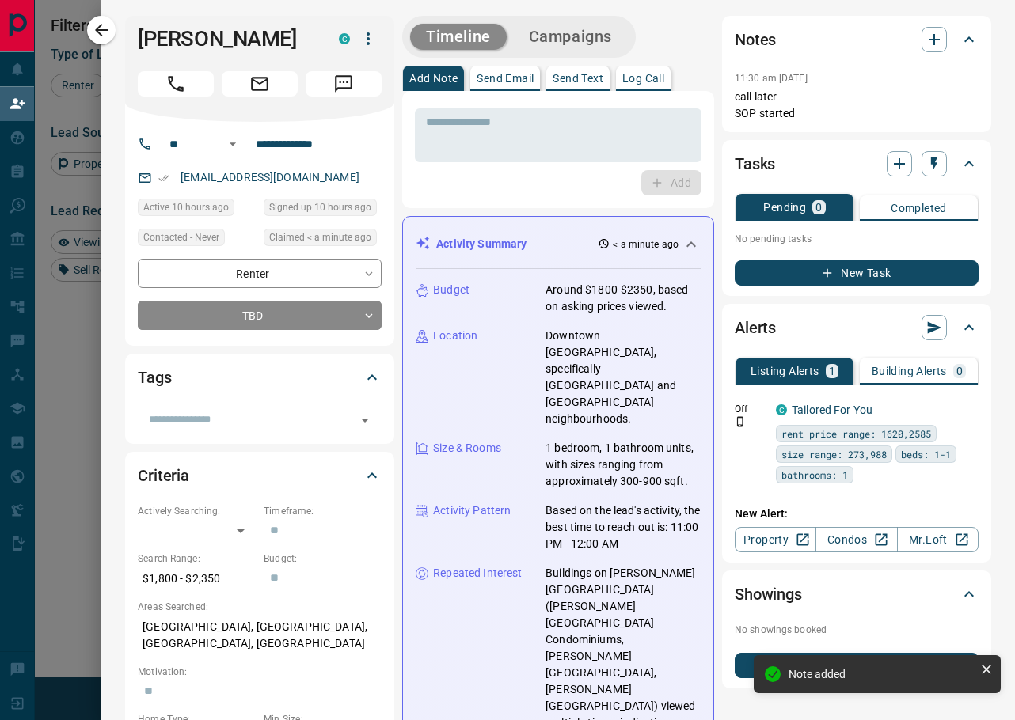
click at [603, 19] on div "Timeline Campaigns" at bounding box center [519, 37] width 234 height 42
click at [595, 30] on button "Campaigns" at bounding box center [570, 37] width 115 height 26
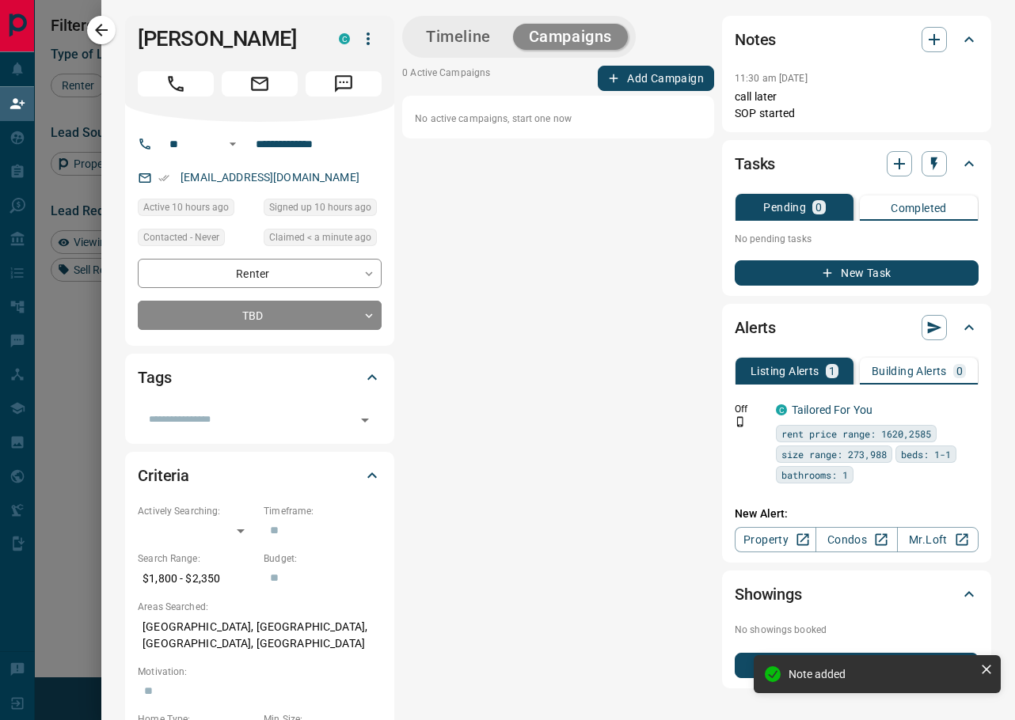
click at [628, 78] on button "Add Campaign" at bounding box center [656, 78] width 116 height 25
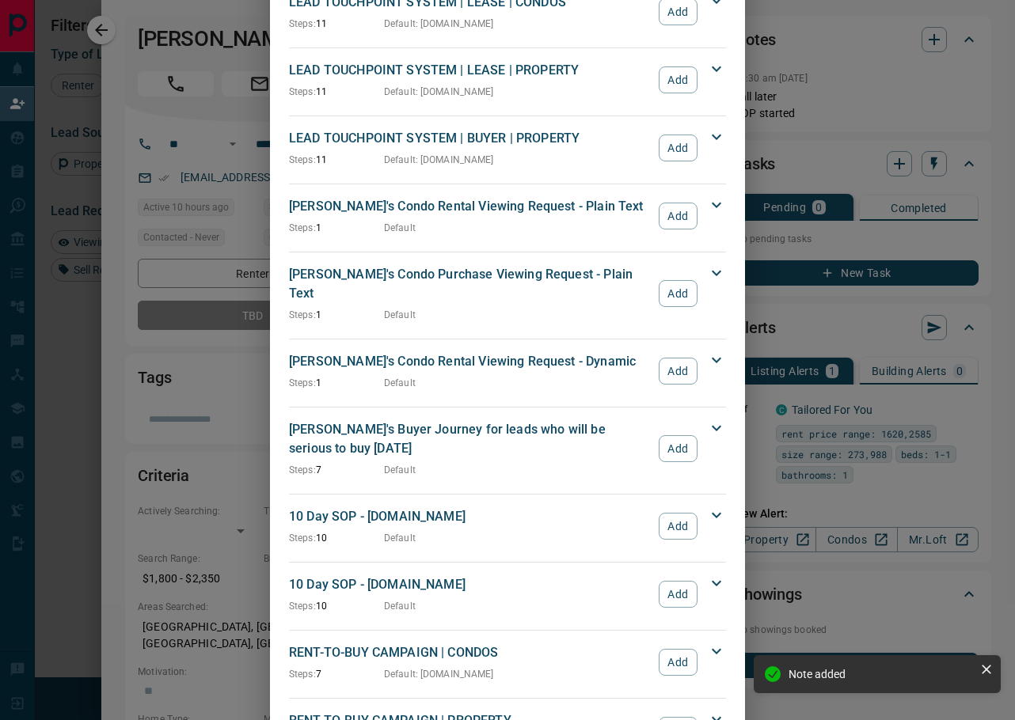
scroll to position [630, 0]
click at [688, 514] on button "Add" at bounding box center [678, 527] width 39 height 27
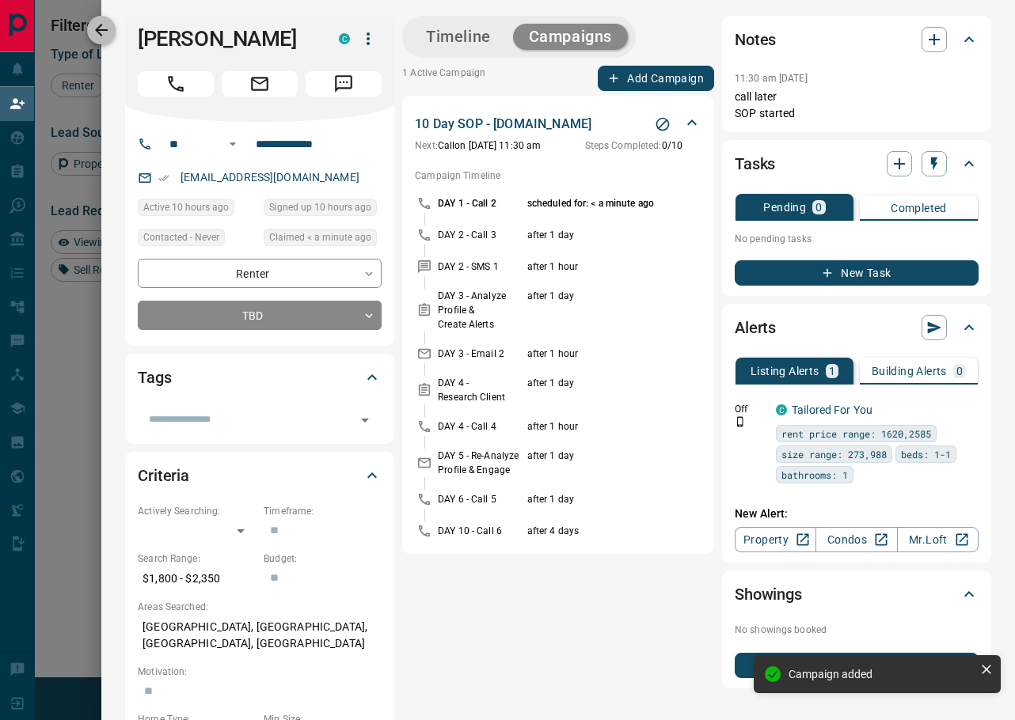
click at [109, 25] on icon "button" at bounding box center [101, 30] width 19 height 19
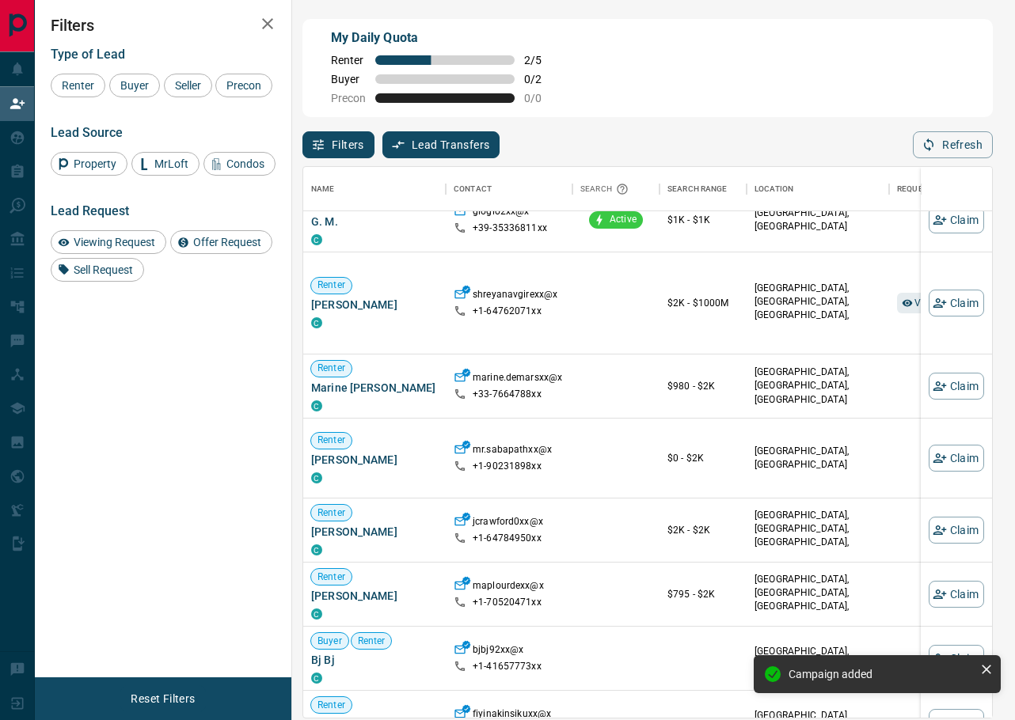
scroll to position [216, 0]
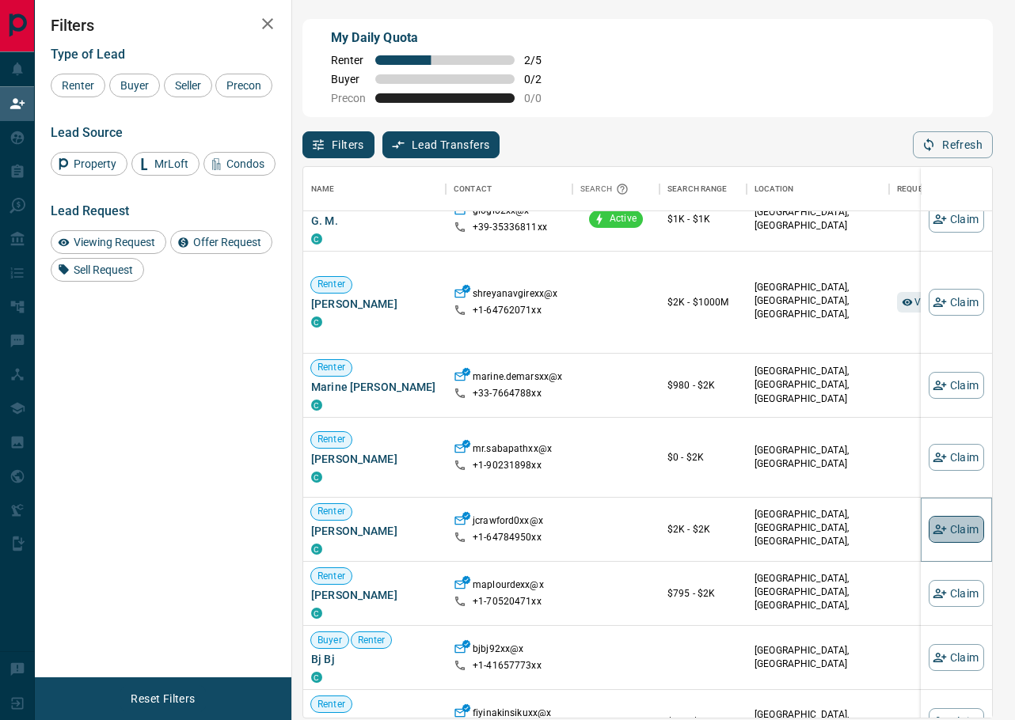
click at [964, 526] on button "Claim" at bounding box center [956, 529] width 55 height 27
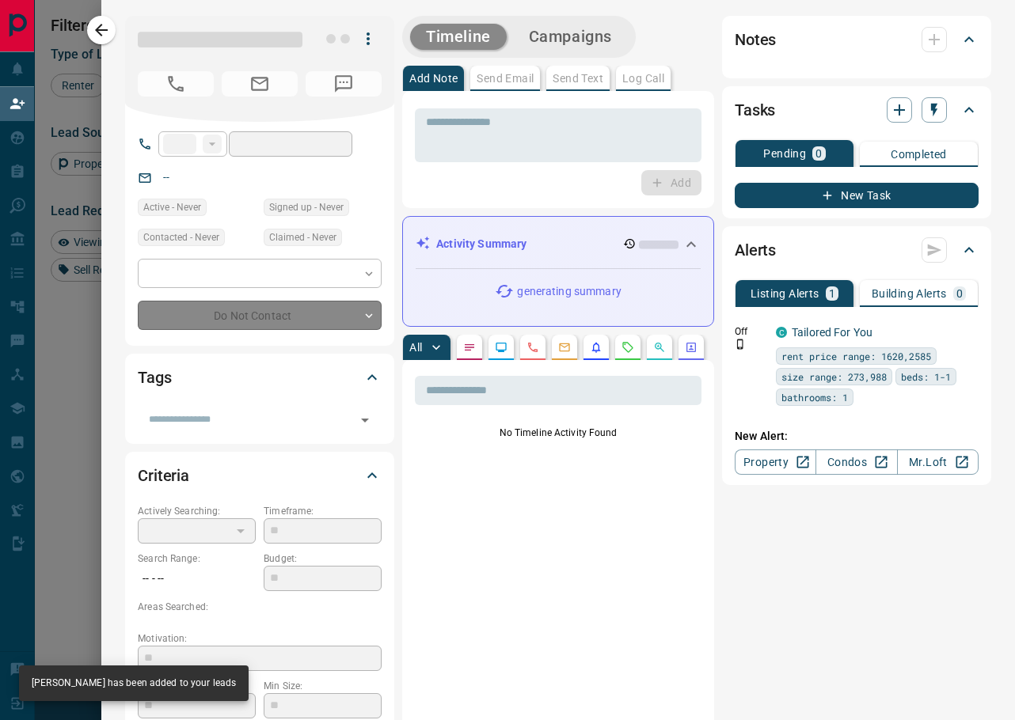
type input "**"
type input "**********"
type input "**"
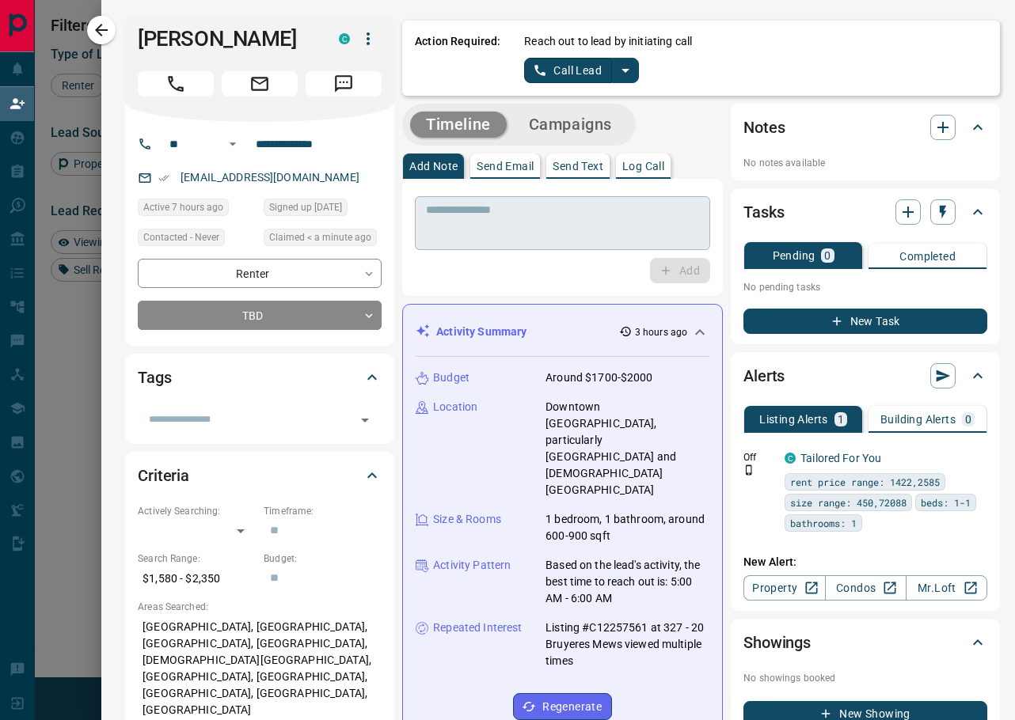
scroll to position [0, 0]
click at [628, 60] on button "split button" at bounding box center [625, 70] width 27 height 25
click at [602, 125] on li "Log Manual Call" at bounding box center [581, 125] width 97 height 24
click at [570, 73] on button "Log Manual Call" at bounding box center [576, 70] width 105 height 25
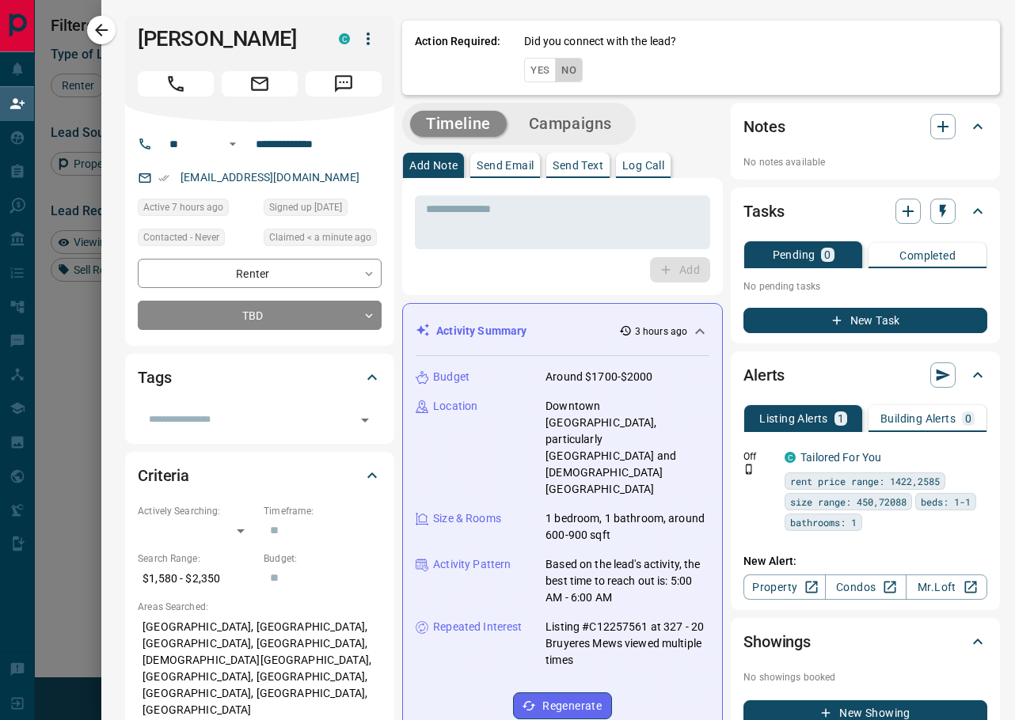
click at [572, 75] on button "No" at bounding box center [569, 70] width 28 height 25
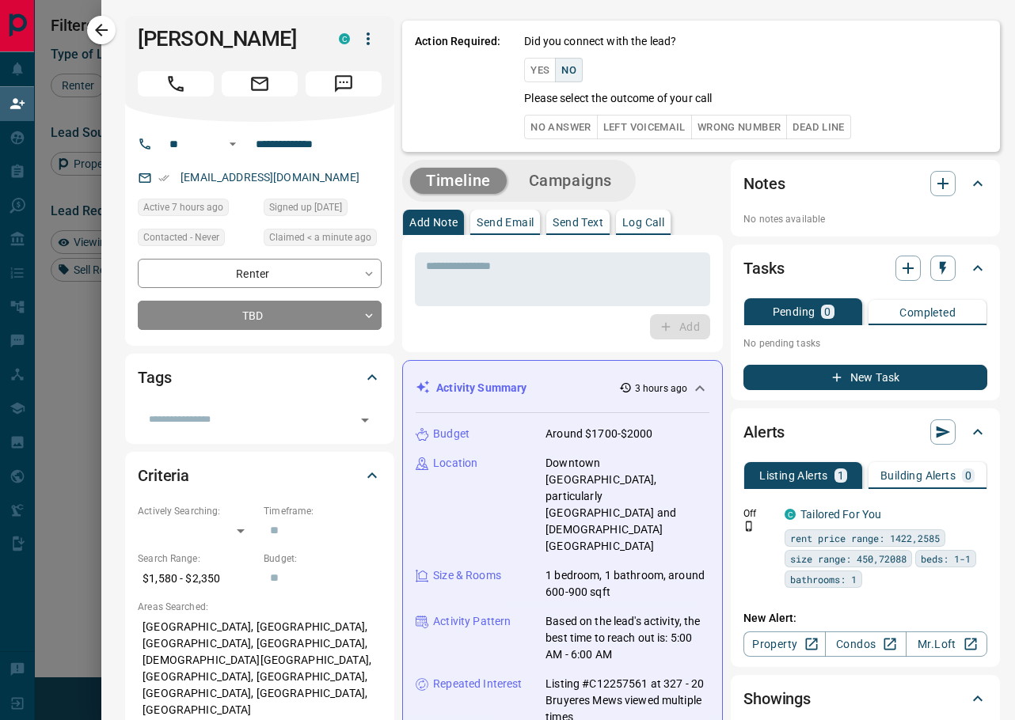
click at [555, 126] on button "No Answer" at bounding box center [560, 127] width 73 height 25
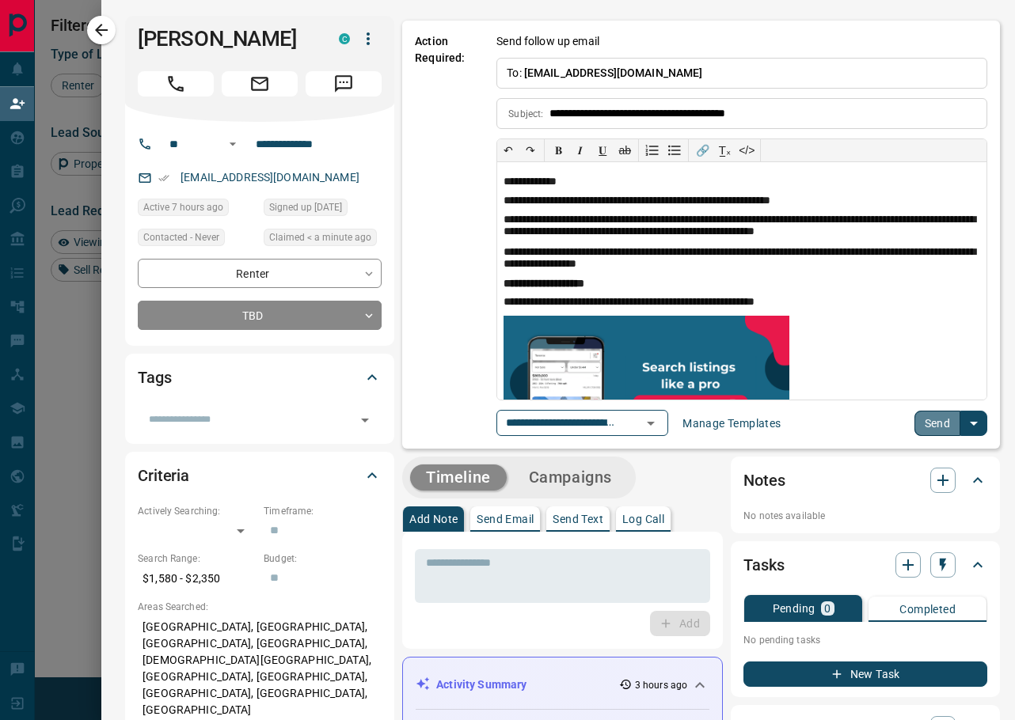
click at [920, 415] on button "Send" at bounding box center [937, 423] width 47 height 25
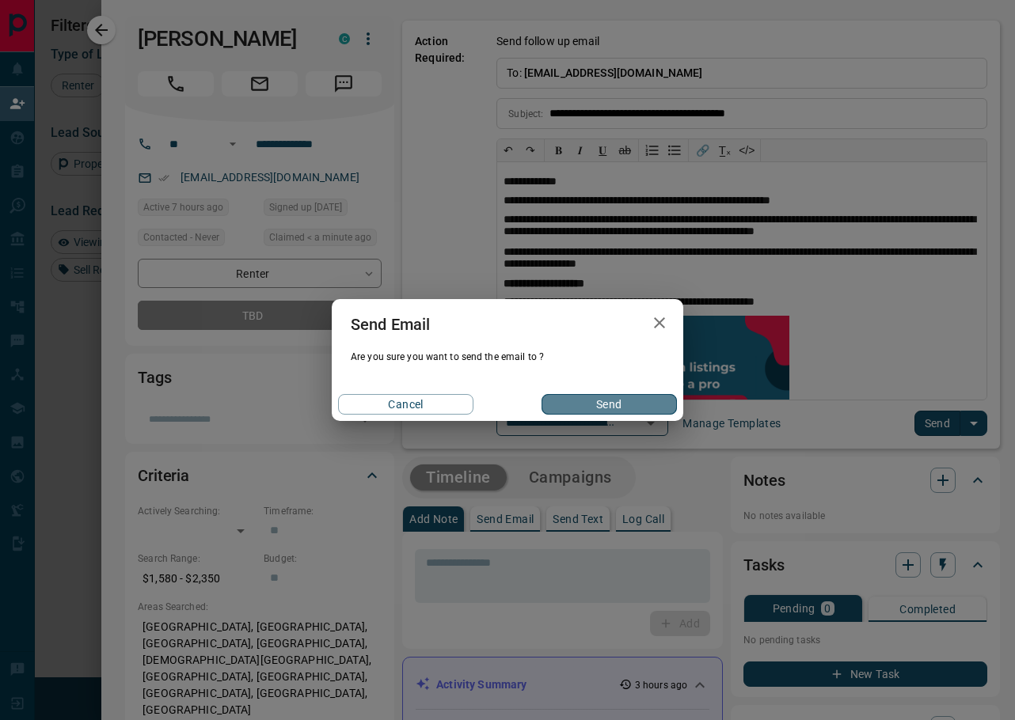
click at [658, 406] on button "Send" at bounding box center [609, 404] width 135 height 21
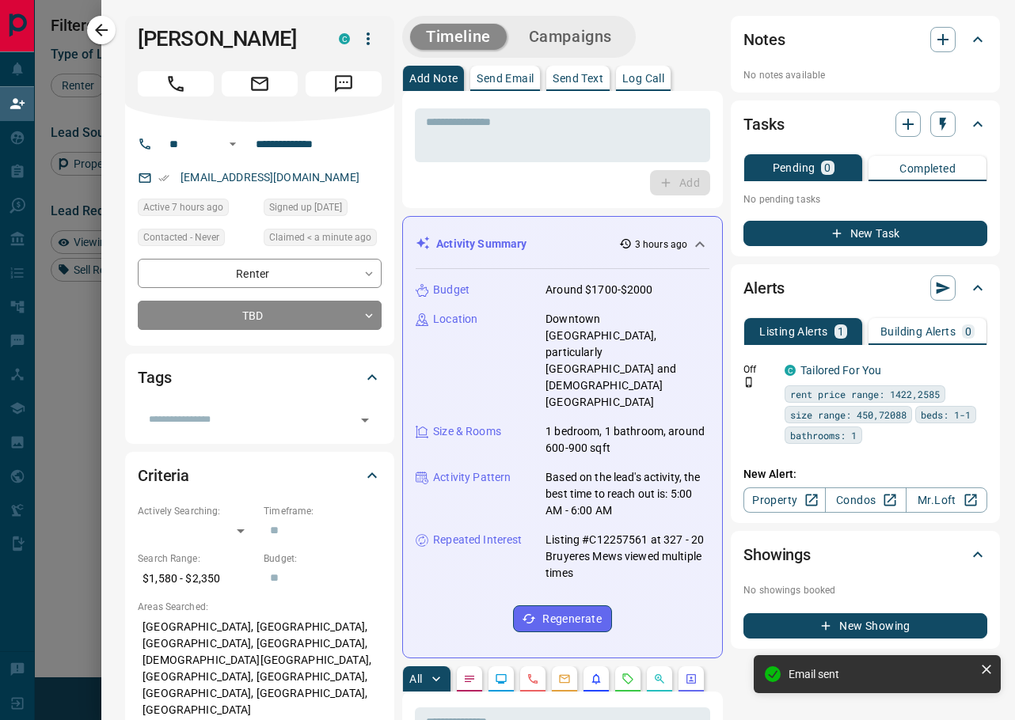
click at [937, 88] on div "Notes No notes available" at bounding box center [865, 54] width 269 height 77
click at [937, 44] on icon "button" at bounding box center [942, 39] width 11 height 11
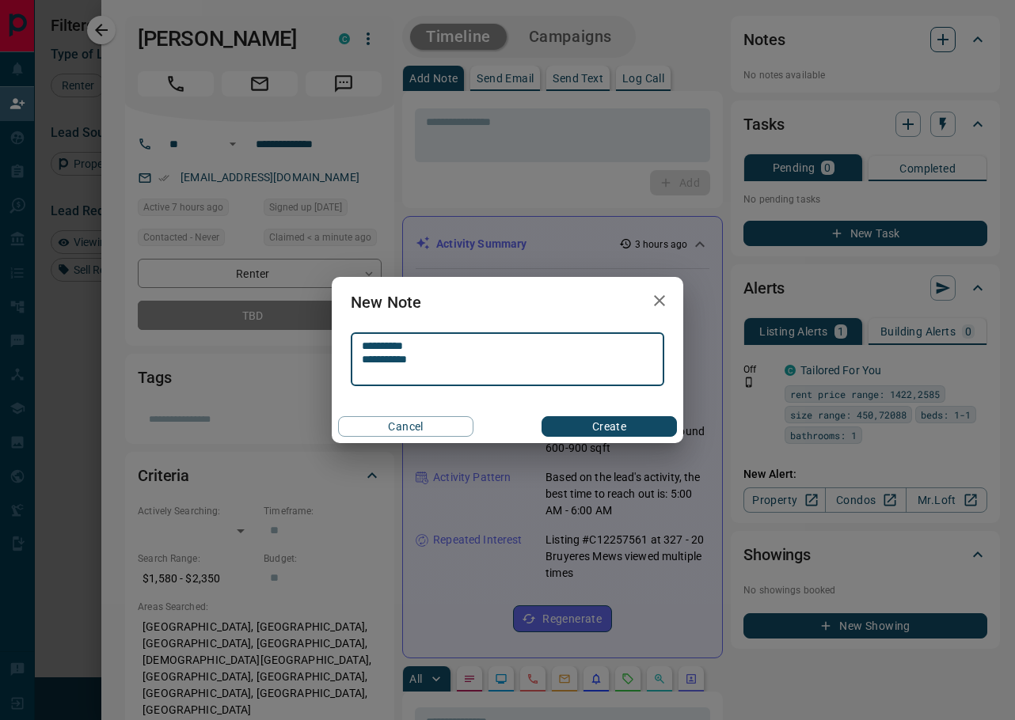
type textarea "**********"
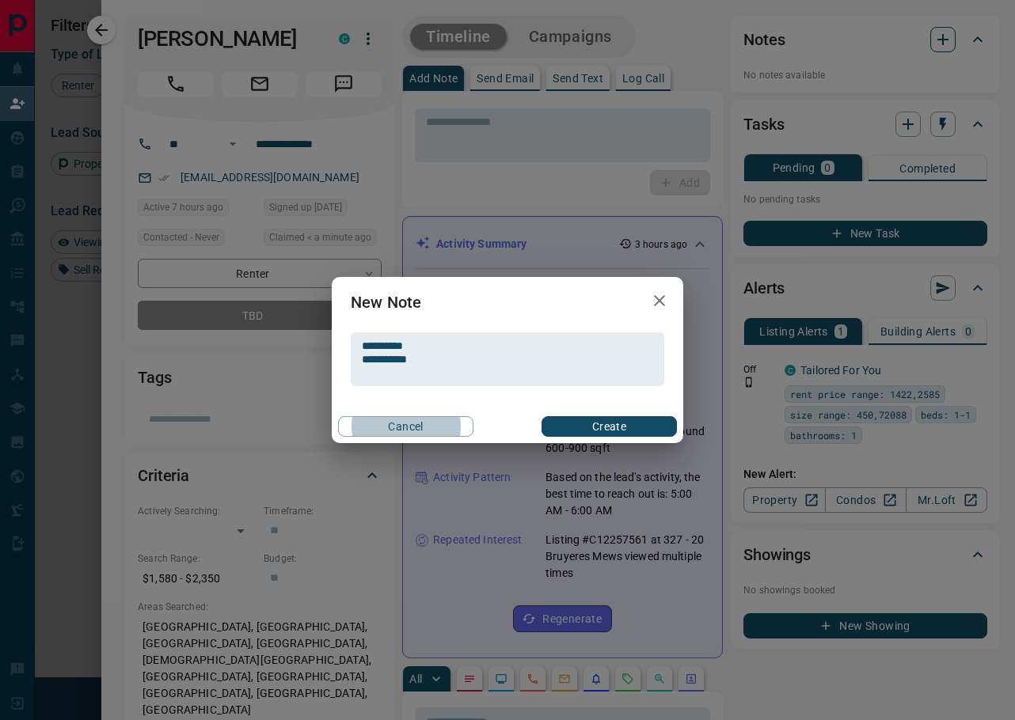
click at [609, 427] on button "Create" at bounding box center [609, 426] width 135 height 21
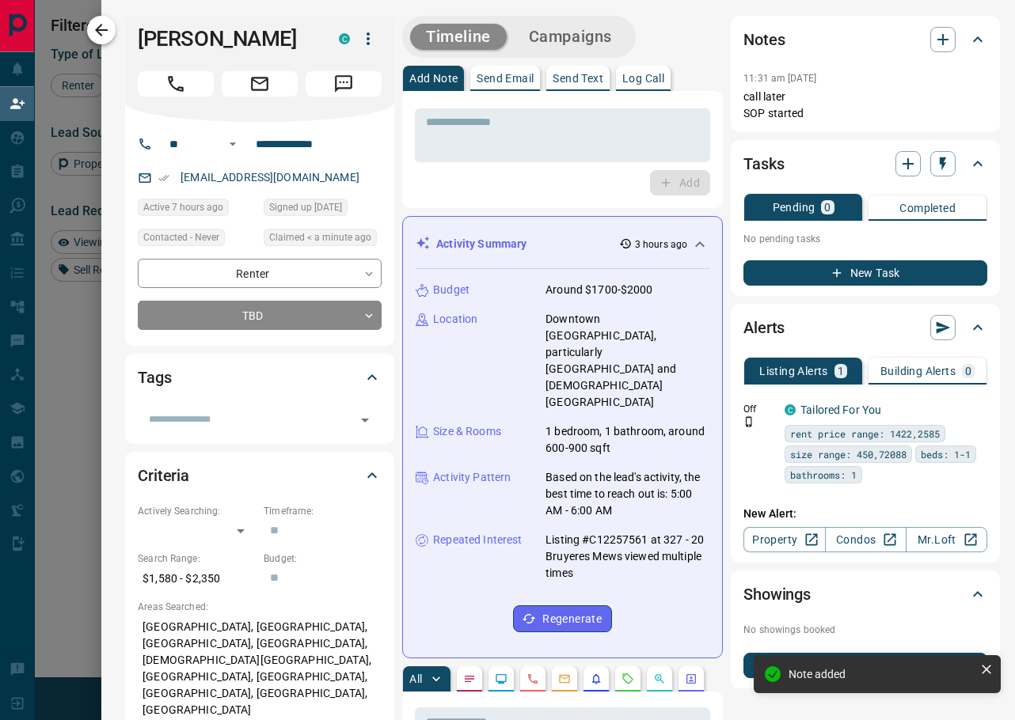
click at [105, 28] on icon "button" at bounding box center [101, 30] width 19 height 19
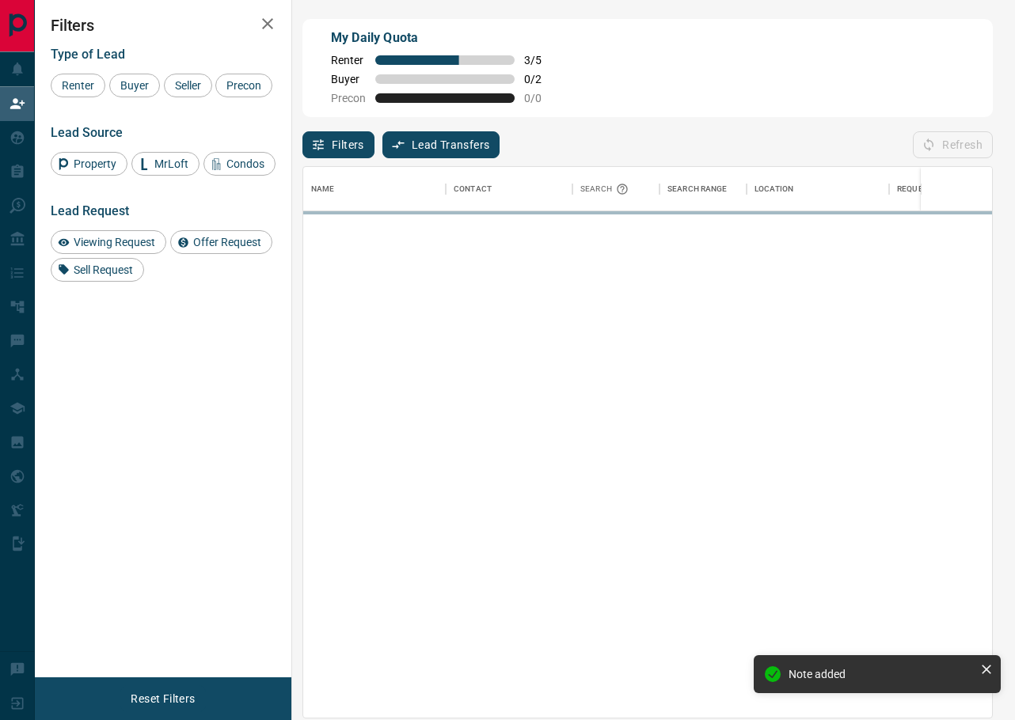
scroll to position [551, 689]
